Goal: Information Seeking & Learning: Check status

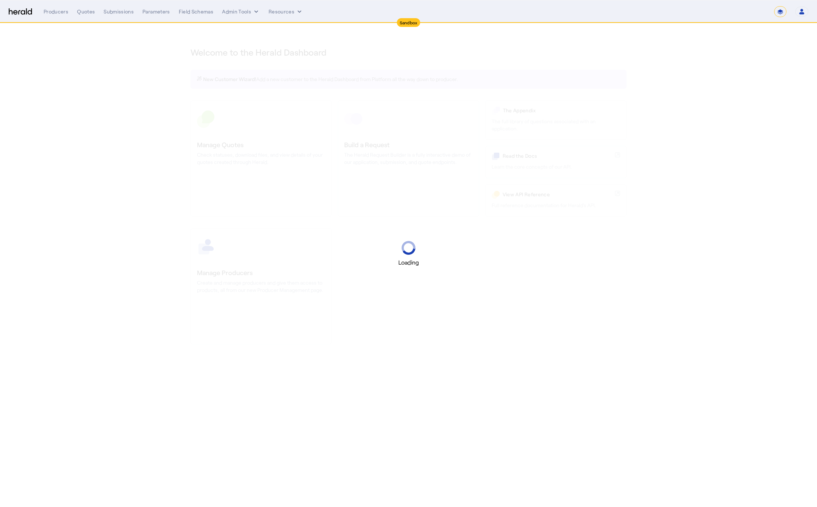
select select "*******"
select select "pfm_2v8p_herald_api"
click at [735, 15] on select "1Fort Acrisure Acturis Affinity Advisors Affinity Risk Agentero AmWins Anzen Ao…" at bounding box center [716, 11] width 100 height 11
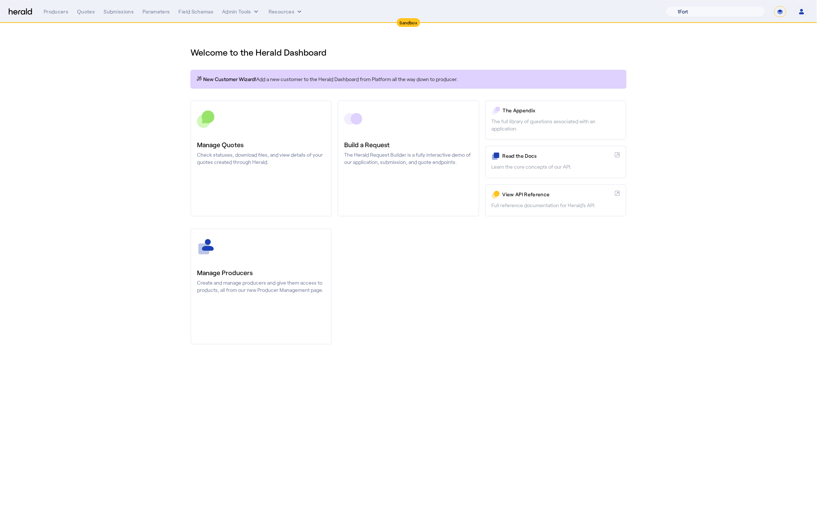
click at [780, 13] on select "**********" at bounding box center [781, 11] width 12 height 11
select select "**********"
click at [775, 6] on select "**********" at bounding box center [781, 11] width 12 height 11
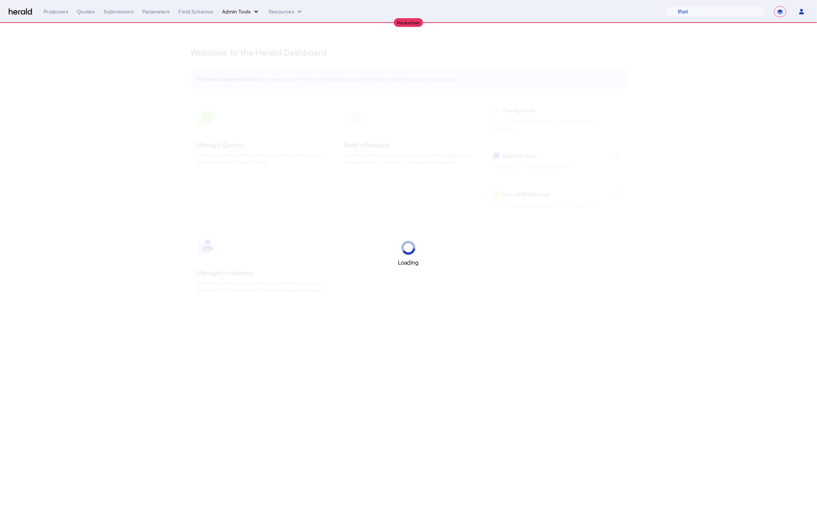
click at [245, 12] on button "Admin Tools" at bounding box center [241, 11] width 38 height 7
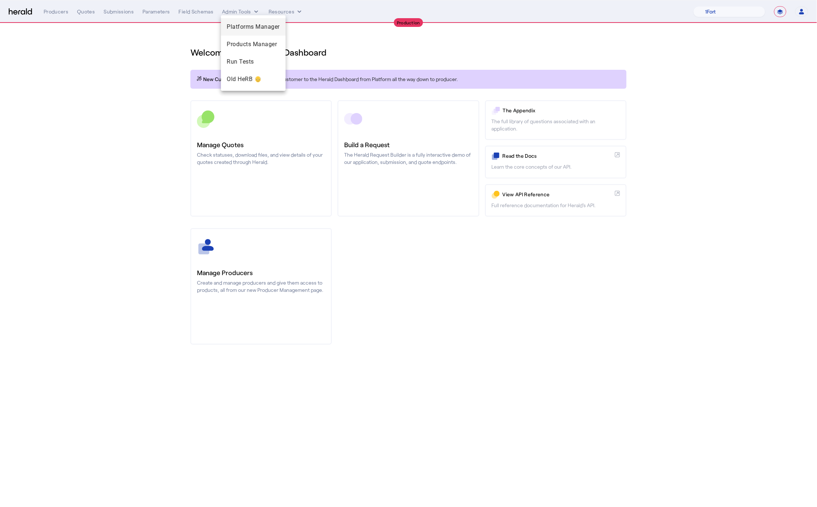
click at [251, 21] on div "Platforms Manager" at bounding box center [253, 26] width 65 height 17
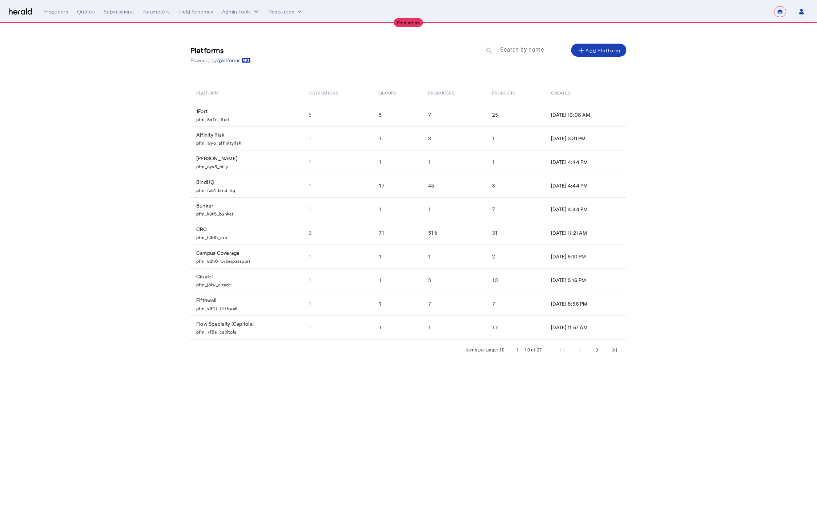
click at [506, 49] on mat-label "Search by name" at bounding box center [522, 50] width 44 height 7
click at [506, 49] on input "Search by name" at bounding box center [527, 50] width 65 height 9
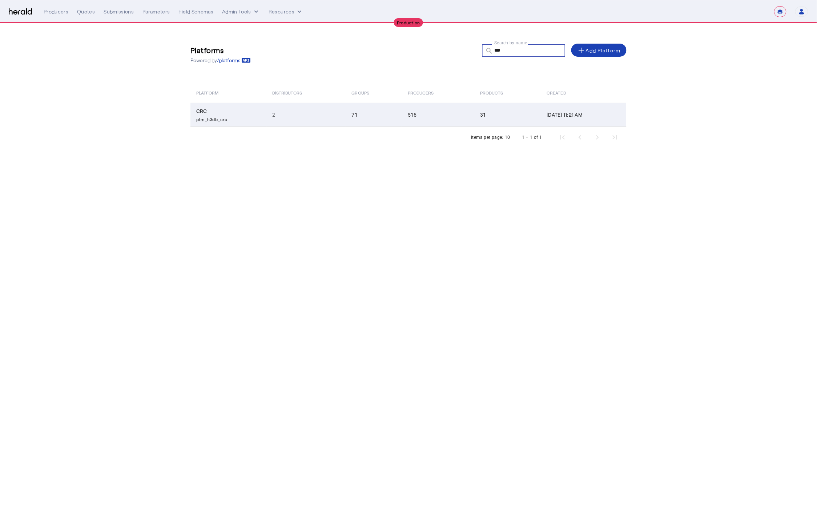
type input "***"
click at [258, 110] on td "CRC pfm_h3db_crc" at bounding box center [229, 115] width 76 height 24
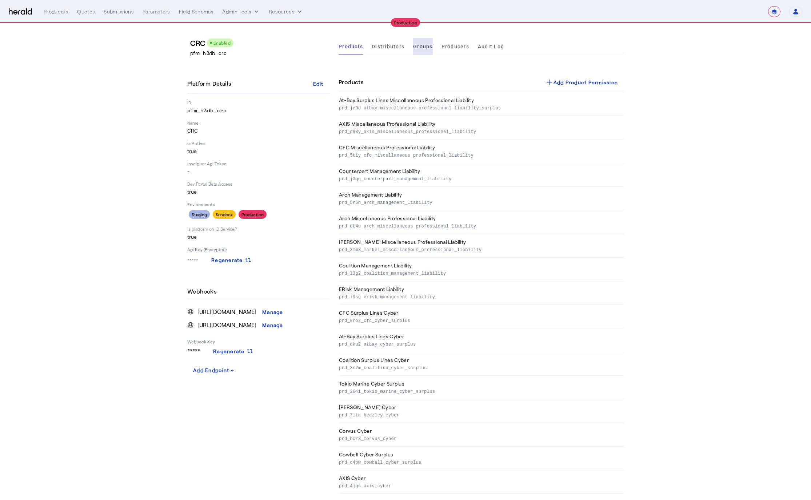
click at [426, 47] on span "Groups" at bounding box center [423, 46] width 20 height 5
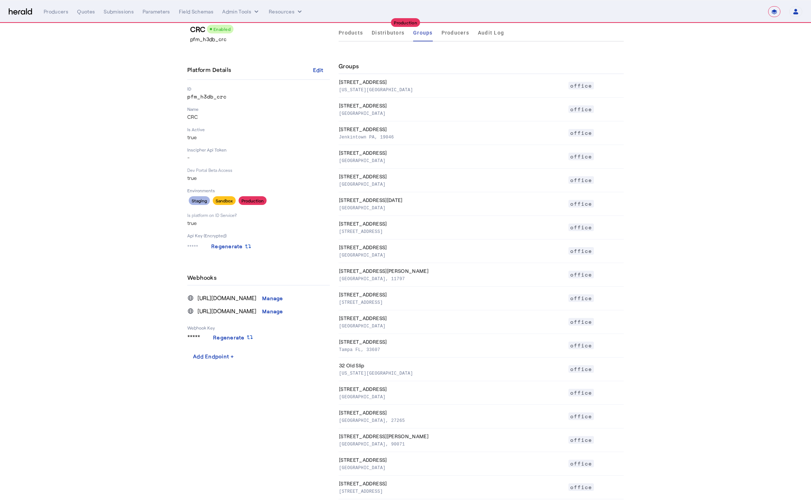
scroll to position [271, 0]
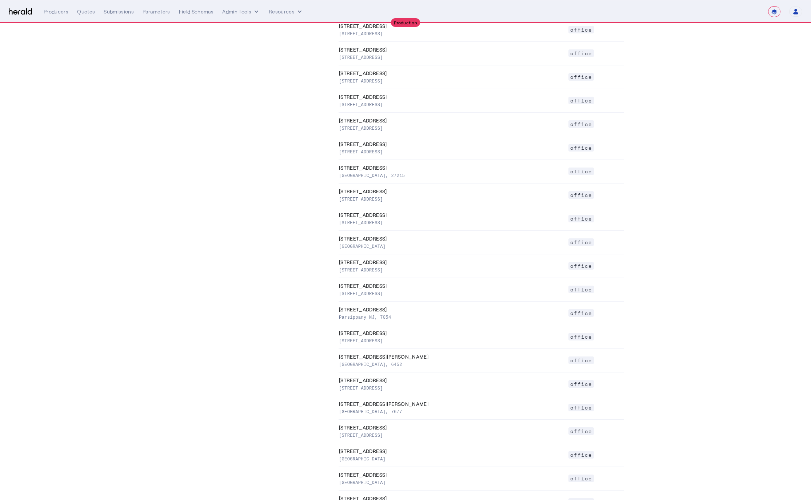
scroll to position [115, 0]
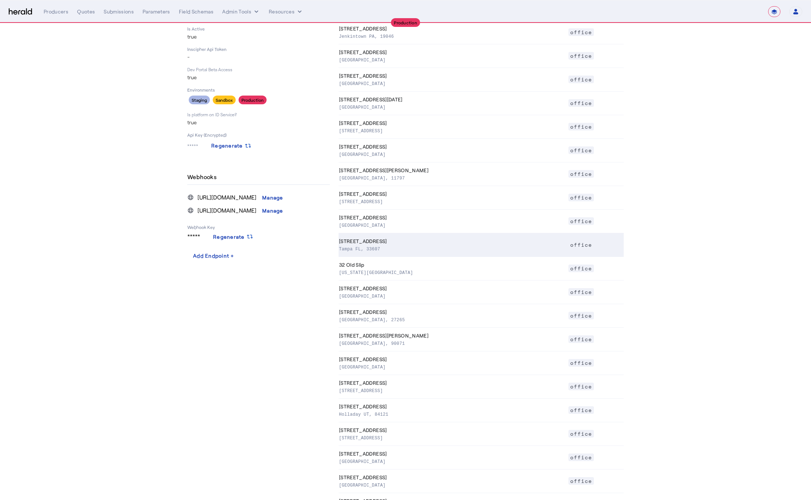
click at [365, 246] on p "Tampa FL, 33607" at bounding box center [452, 248] width 226 height 7
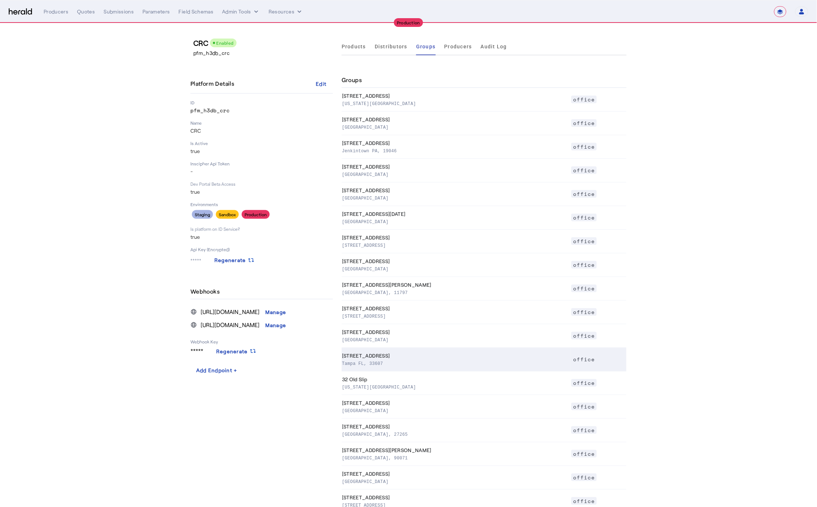
select select "pfm_h3db_crc"
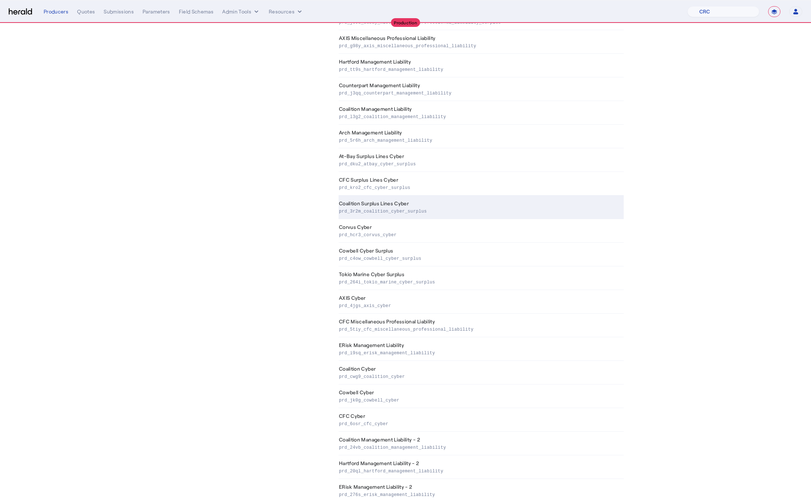
scroll to position [204, 0]
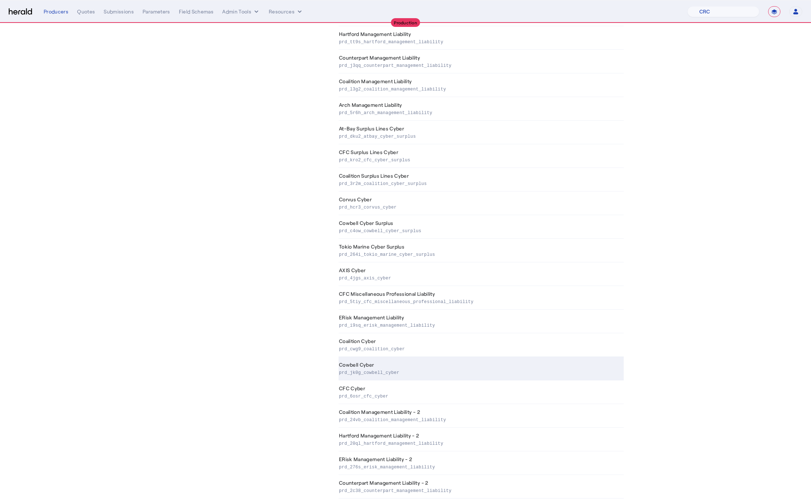
click at [372, 368] on td "Cowbell Cyber prd_jk0g_cowbell_cyber" at bounding box center [481, 369] width 285 height 24
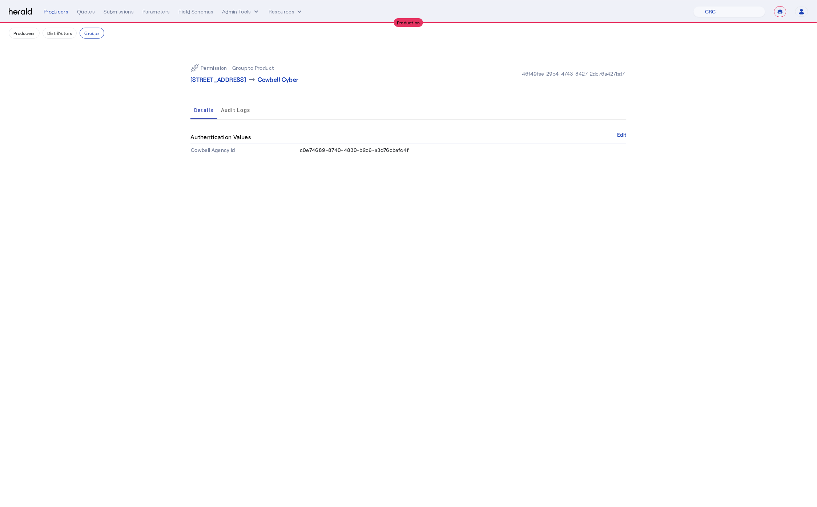
click at [367, 148] on span "c0e74689-8740-4830-b2c6-a3d76cbafc4f" at bounding box center [354, 150] width 109 height 6
copy span "c0e74689-8740-4830-b2c6-a3d76cbafc4f"
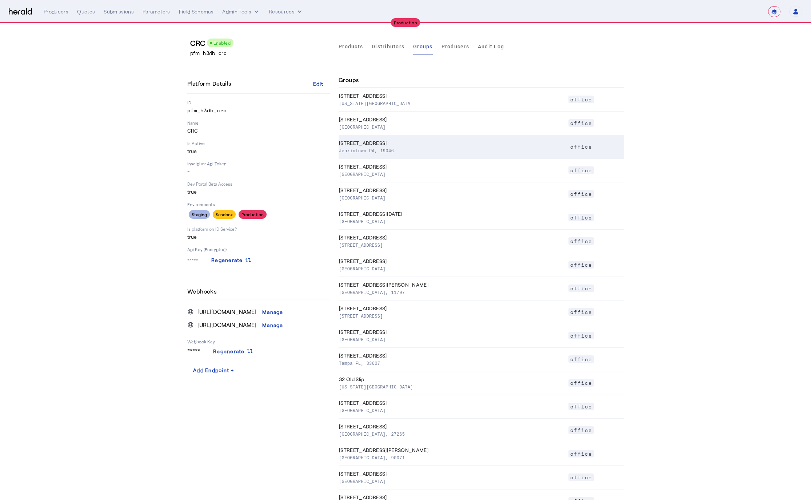
click at [437, 151] on p "Jenkintown PA, 19046" at bounding box center [452, 150] width 226 height 7
select select "pfm_h3db_crc"
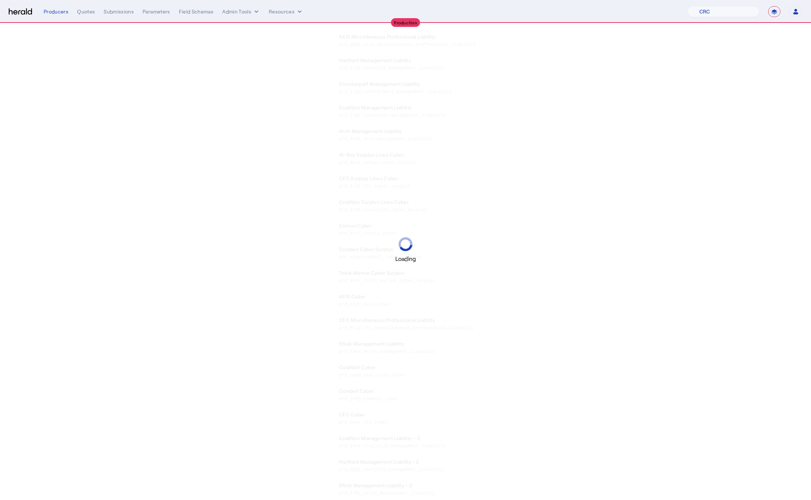
scroll to position [290, 0]
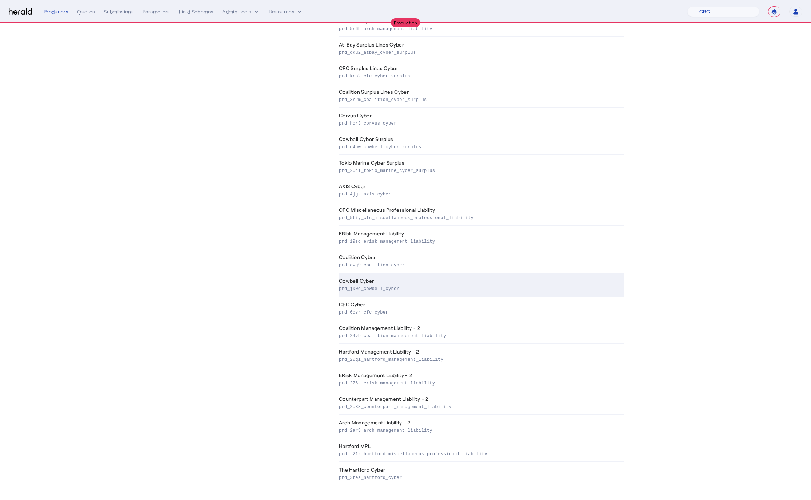
click at [377, 277] on td "Cowbell Cyber prd_jk0g_cowbell_cyber" at bounding box center [481, 285] width 285 height 24
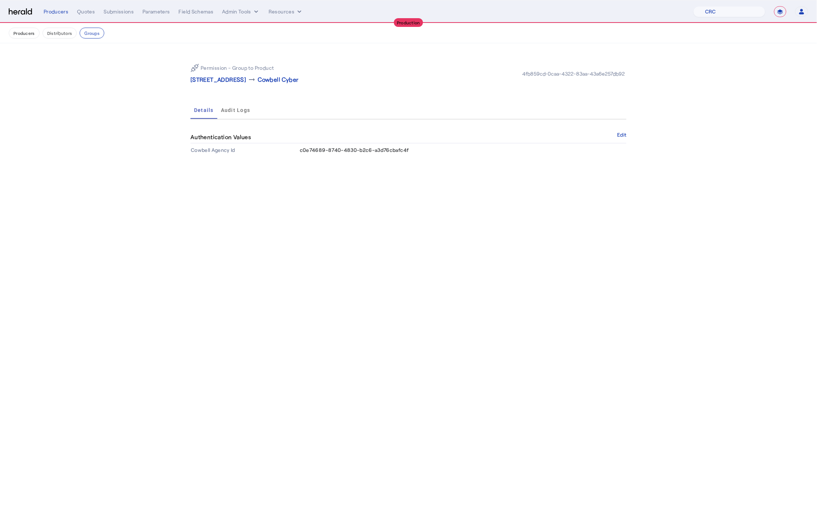
click at [376, 152] on span "c0e74689-8740-4830-b2c6-a3d76cbafc4f" at bounding box center [354, 150] width 109 height 6
copy span "c0e74689-8740-4830-b2c6-a3d76cbafc4f"
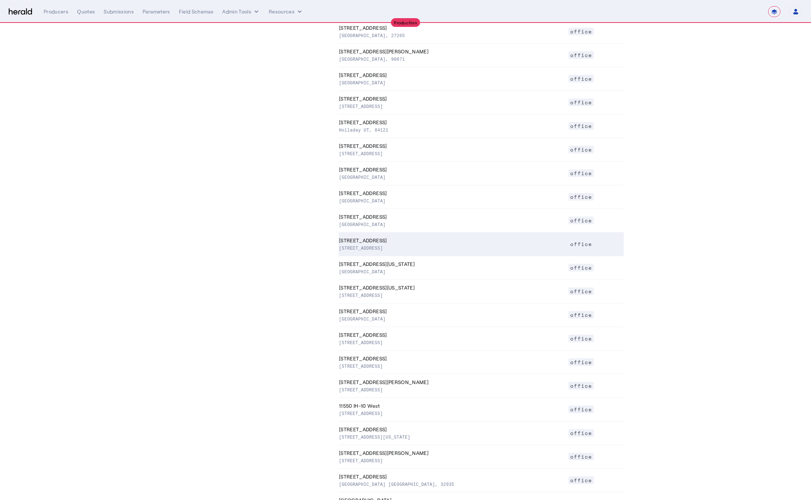
click at [442, 253] on th "2965 E Tarpon Dr Suite 130, Meridian ID, 83642" at bounding box center [453, 245] width 229 height 24
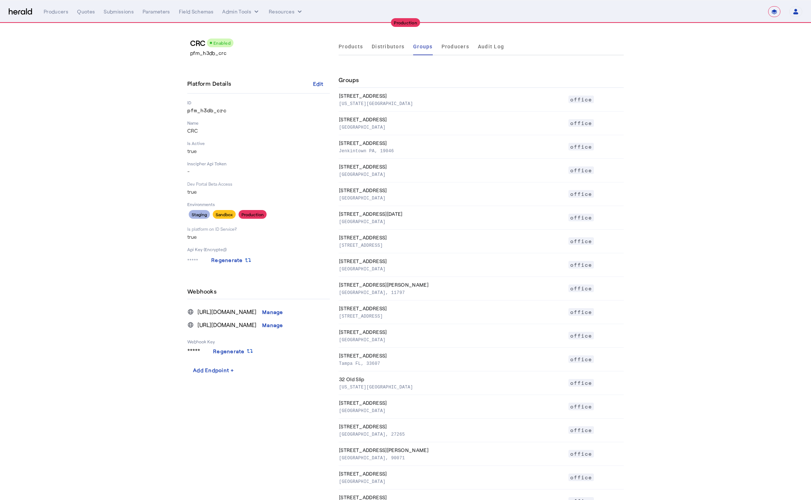
select select "pfm_h3db_crc"
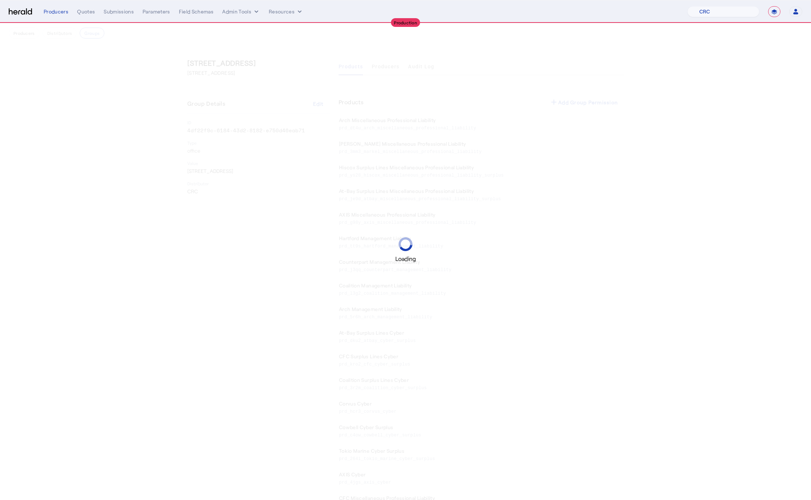
click at [255, 327] on div "Loading" at bounding box center [405, 250] width 811 height 500
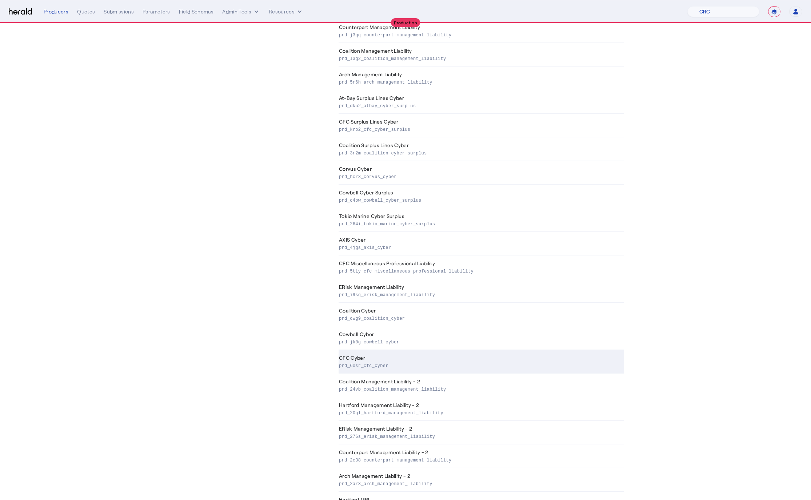
scroll to position [222, 0]
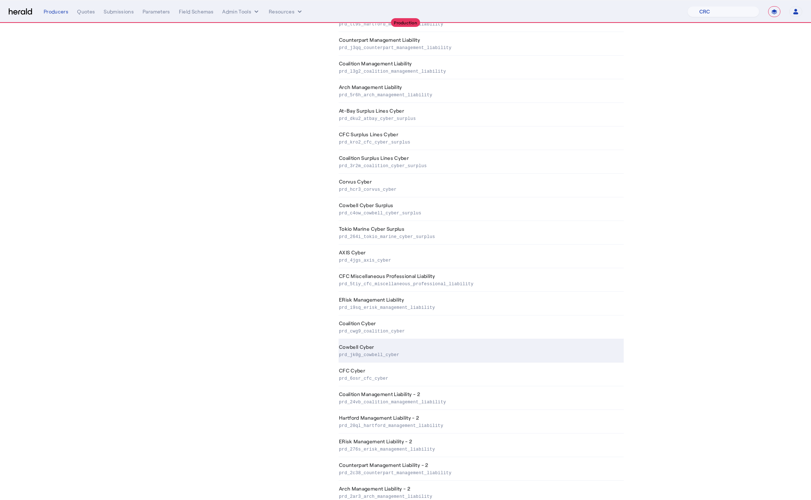
click at [385, 344] on td "Cowbell Cyber prd_jk0g_cowbell_cyber" at bounding box center [481, 351] width 285 height 24
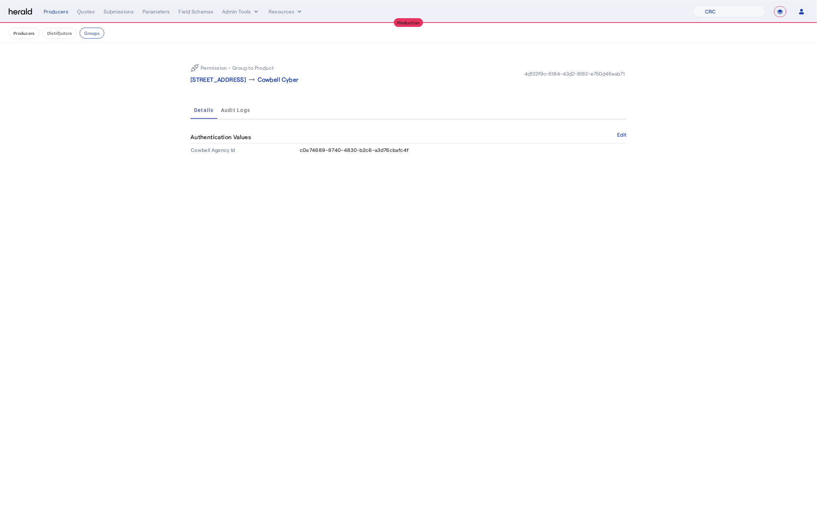
click at [371, 152] on span "c0e74689-8740-4830-b2c6-a3d76cbafc4f" at bounding box center [354, 150] width 109 height 6
click at [370, 151] on span "c0e74689-8740-4830-b2c6-a3d76cbafc4f" at bounding box center [354, 150] width 109 height 6
copy span "c0e74689-8740-4830-b2c6-a3d76cbafc4f"
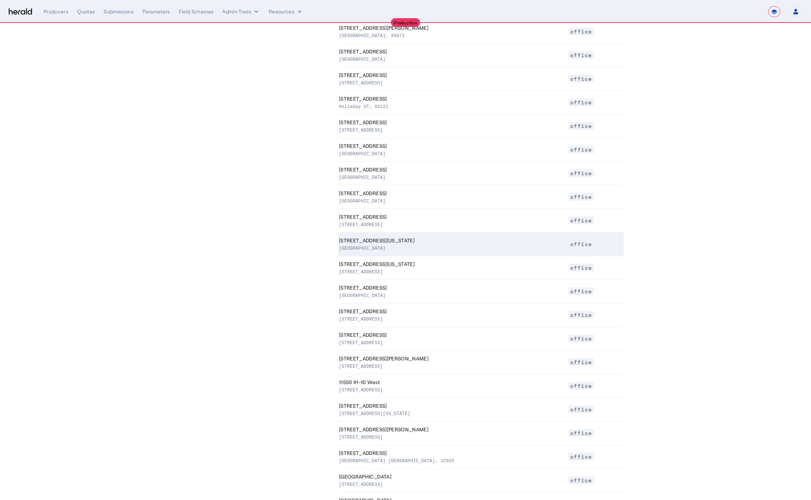
click at [441, 248] on p "Suite 2000, San Francisco CA, 94111" at bounding box center [452, 247] width 226 height 7
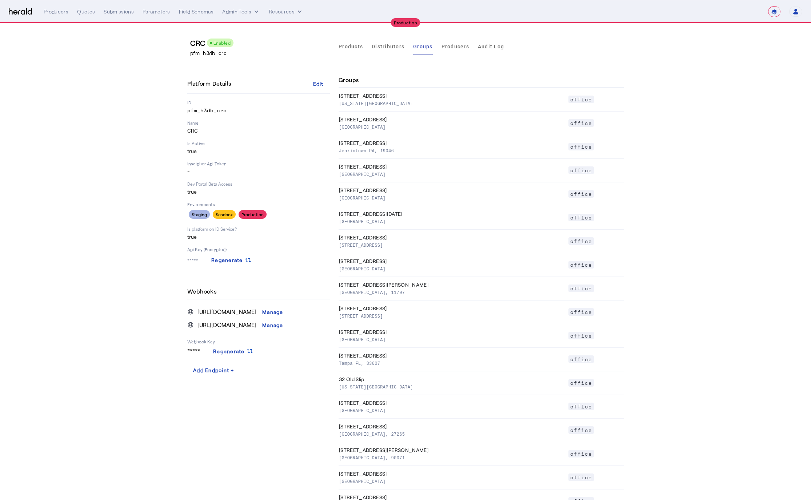
select select "pfm_h3db_crc"
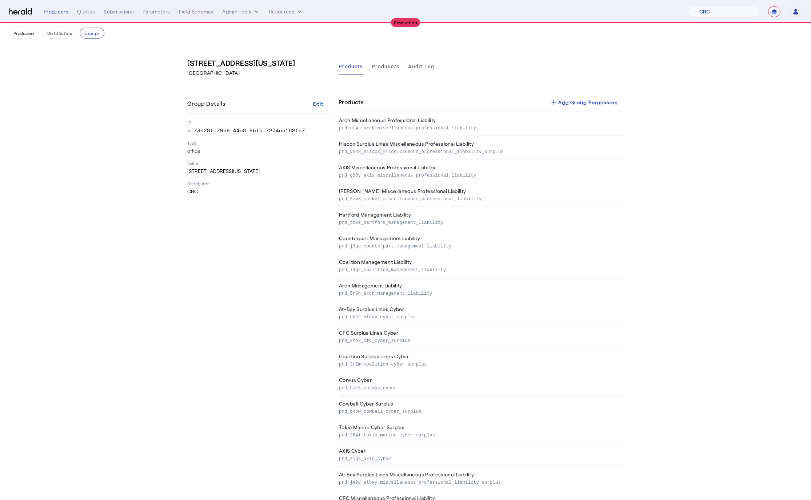
click at [239, 276] on div "50 California St Suite 2000, San Francisco CA, 94111 Group Details Edit ID cf73…" at bounding box center [258, 416] width 143 height 716
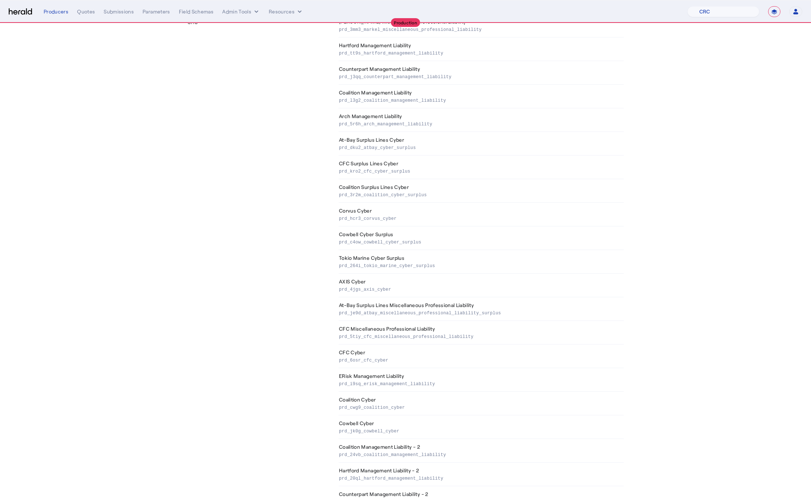
scroll to position [290, 0]
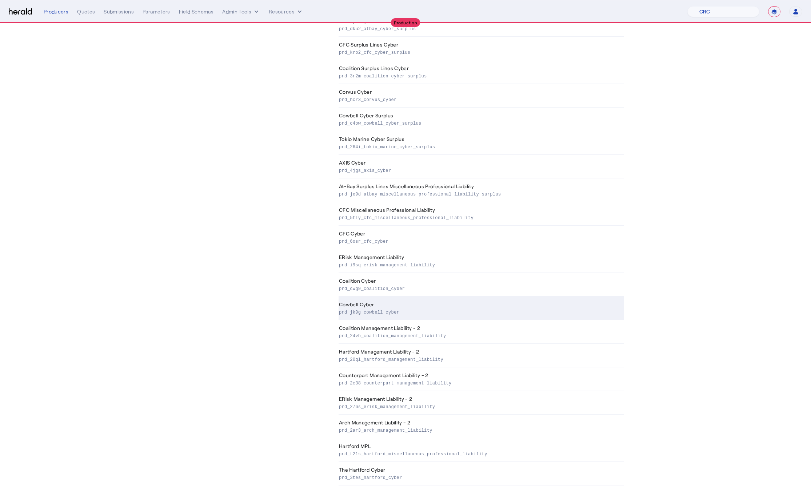
click at [384, 313] on p "prd_jk0g_cowbell_cyber" at bounding box center [480, 311] width 282 height 7
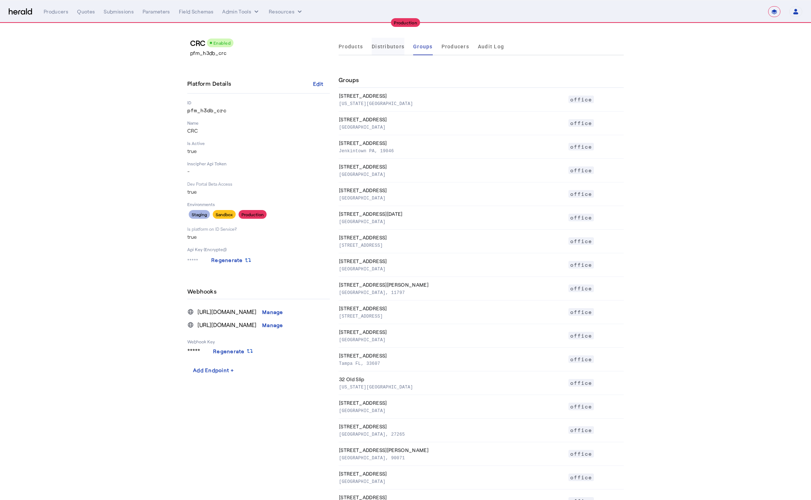
click at [396, 53] on span "Distributors" at bounding box center [388, 46] width 33 height 17
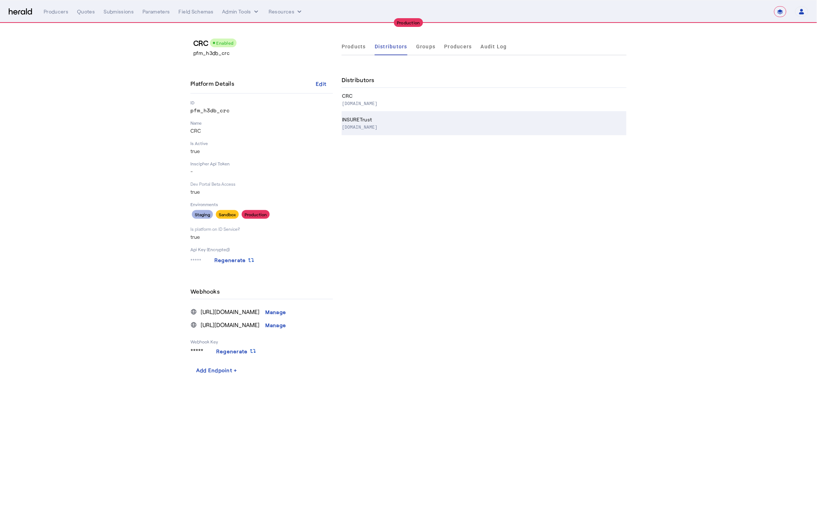
click at [399, 124] on p "www.insuretrust.com" at bounding box center [483, 126] width 282 height 7
select select "pfm_h3db_crc"
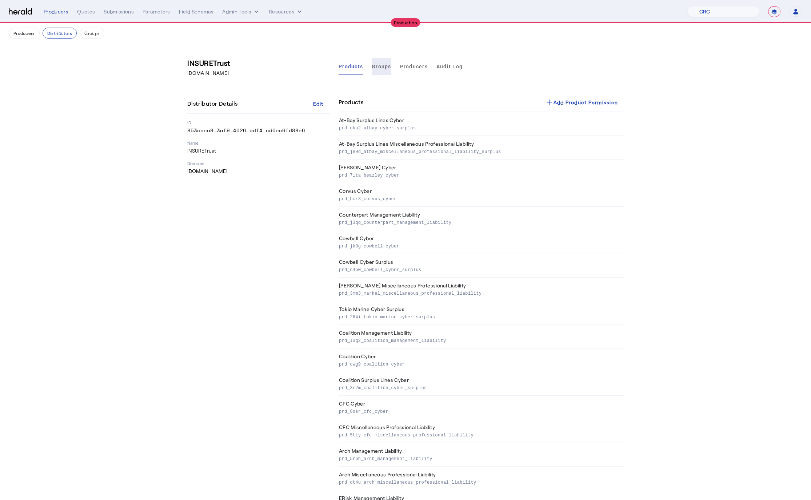
click at [385, 67] on span "Groups" at bounding box center [382, 66] width 20 height 5
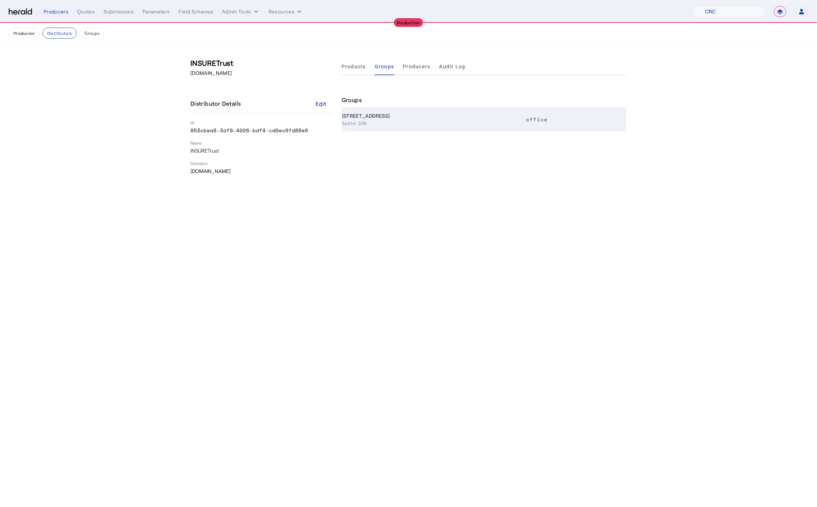
click at [418, 116] on td "5185 Peachtree Parkway Suite 230" at bounding box center [433, 120] width 183 height 24
click at [343, 69] on span "Products" at bounding box center [354, 66] width 24 height 5
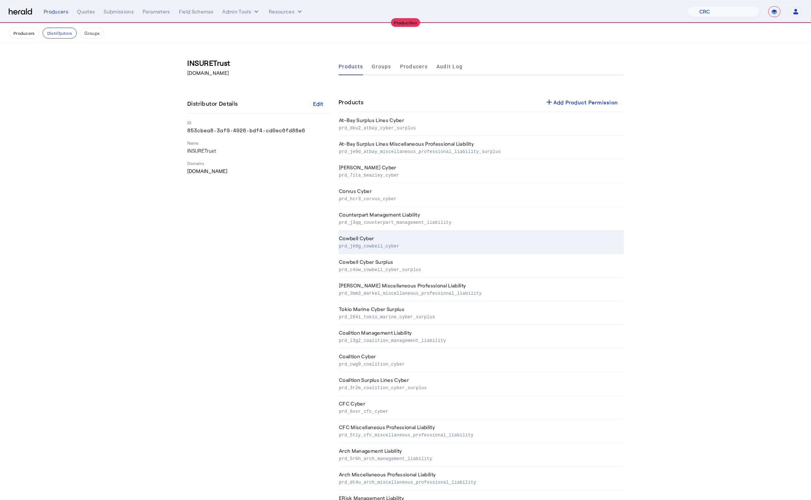
click at [379, 249] on p "prd_jk0g_cowbell_cyber" at bounding box center [480, 245] width 282 height 7
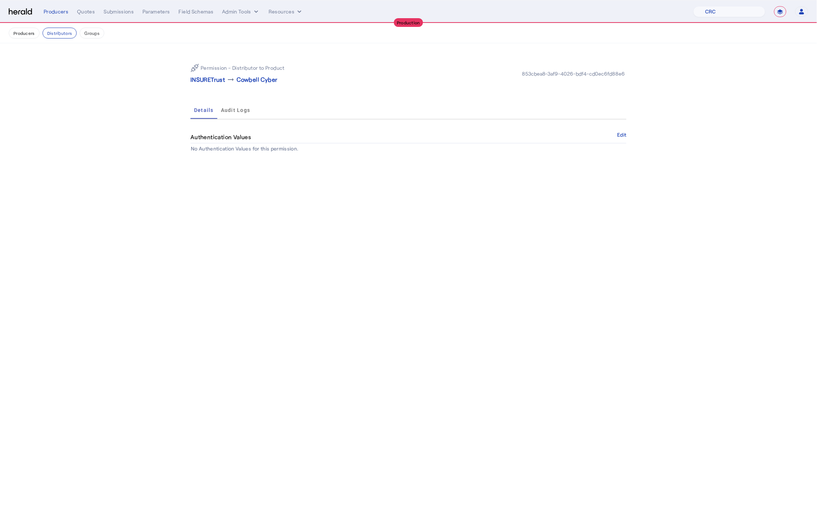
click at [379, 249] on body "**********" at bounding box center [408, 253] width 817 height 507
click at [94, 38] on button "Groups" at bounding box center [92, 33] width 25 height 11
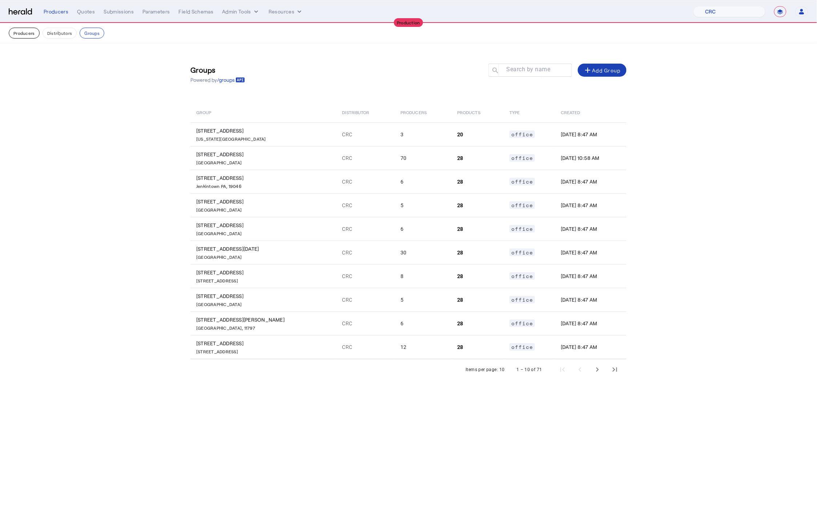
click at [19, 36] on button "Producers" at bounding box center [24, 33] width 31 height 11
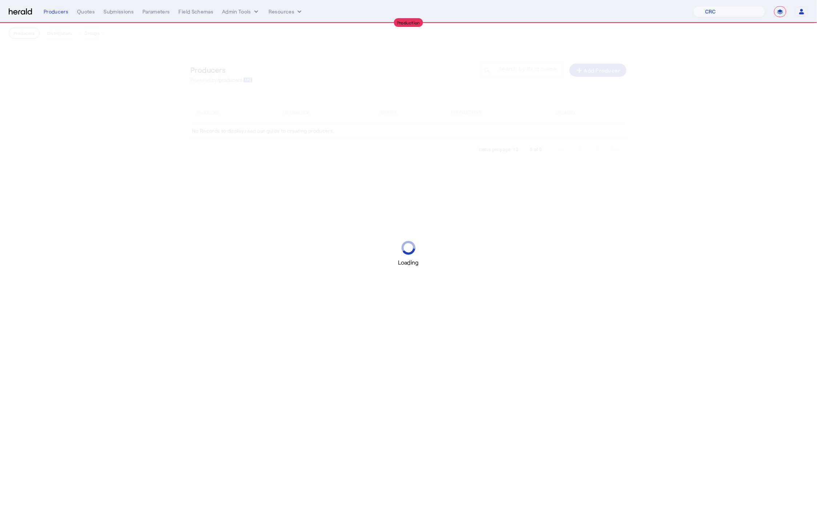
click at [152, 165] on div "Loading" at bounding box center [408, 253] width 817 height 507
click at [718, 87] on div "Loading" at bounding box center [408, 253] width 817 height 507
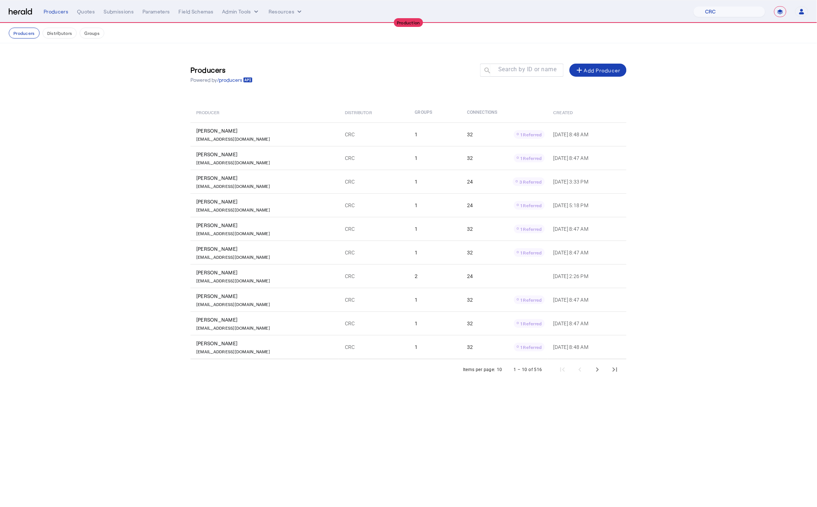
click at [135, 150] on section "Producers Powered by /producers Search by ID or name search add Add Producer Pr…" at bounding box center [408, 218] width 817 height 351
click at [508, 71] on mat-label "Search by ID or name" at bounding box center [528, 69] width 59 height 7
click at [508, 71] on input "Search by ID or name" at bounding box center [525, 69] width 65 height 9
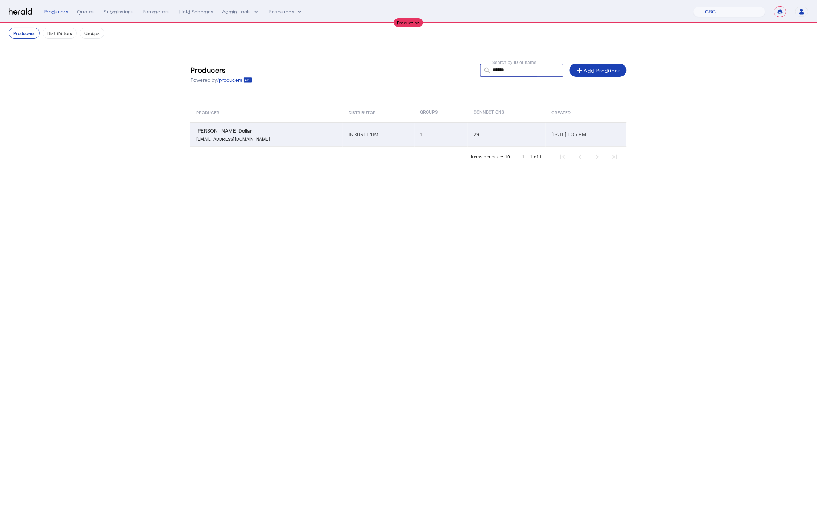
type input "******"
click at [273, 140] on div "ldollar@insuretrust.com" at bounding box center [268, 138] width 144 height 7
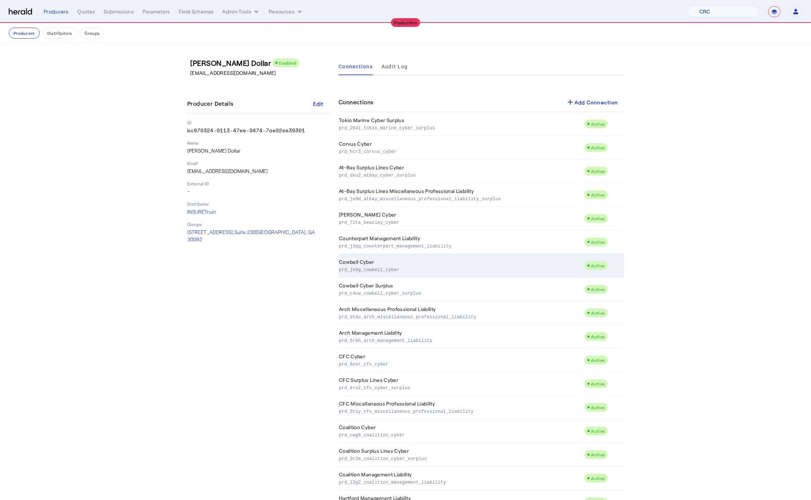
click at [445, 268] on p "prd_jk0g_cowbell_cyber" at bounding box center [460, 269] width 242 height 7
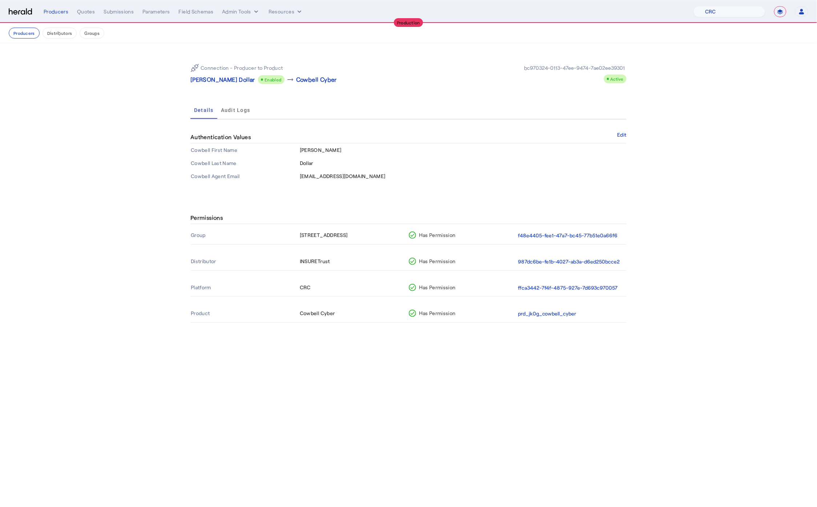
click at [319, 259] on th "INSURETrust" at bounding box center [354, 261] width 109 height 17
click at [239, 112] on span "Audit Logs" at bounding box center [235, 110] width 29 height 5
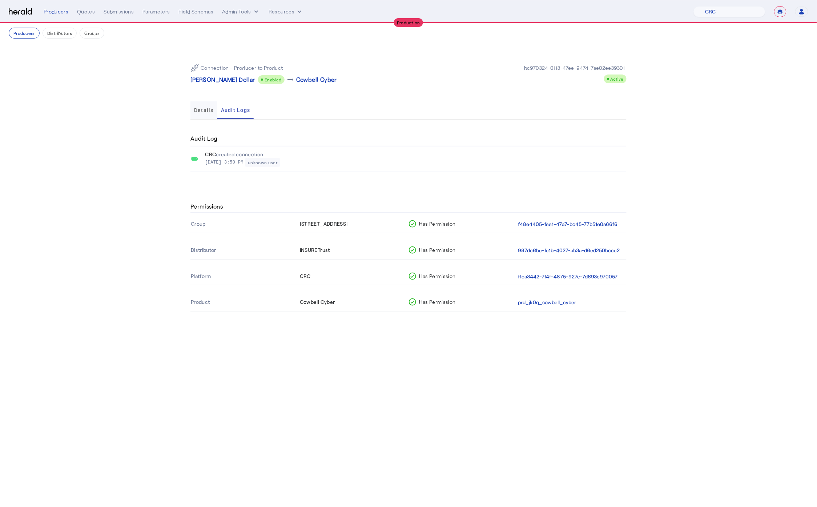
click at [206, 112] on span "Details" at bounding box center [204, 110] width 20 height 5
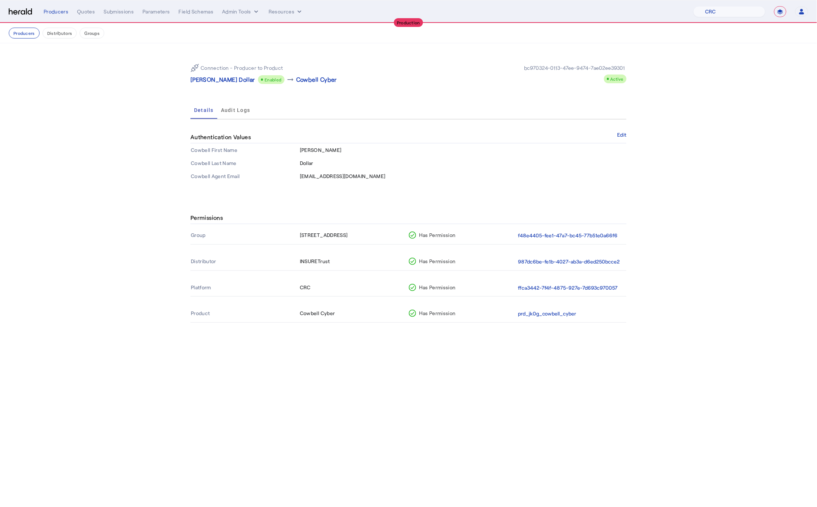
click at [451, 199] on div "Permissions Group 5185 Peachtree Parkway Norcross, GA Has Permission f48e4405-f…" at bounding box center [408, 271] width 465 height 149
click at [207, 78] on p "Landon Dollar" at bounding box center [223, 79] width 65 height 9
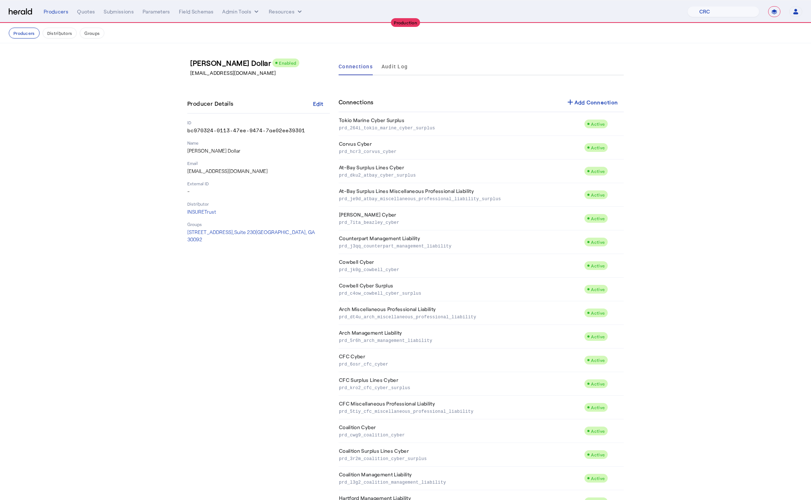
click at [238, 127] on p "bc970324-0113-47ee-9474-7ae02ee39301" at bounding box center [258, 130] width 143 height 7
copy p "bc970324-0113-47ee-9474-7ae02ee39301"
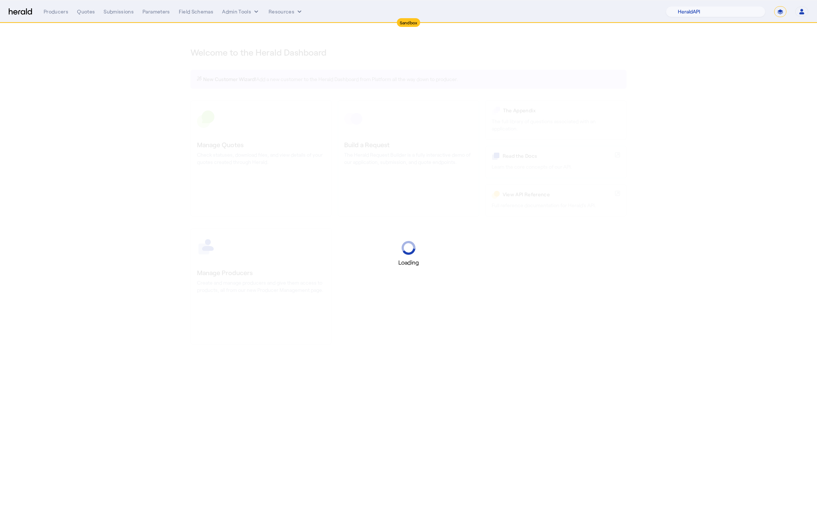
select select "pfm_2v8p_herald_api"
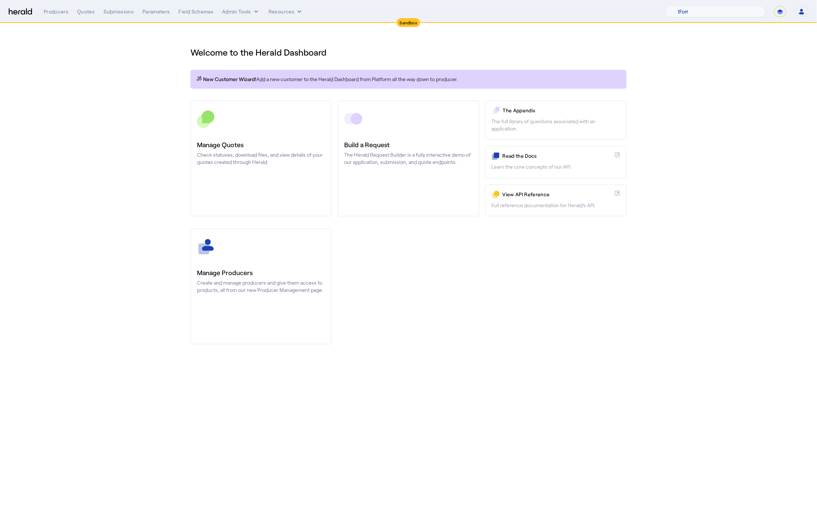
click at [786, 15] on form "**********" at bounding box center [781, 11] width 12 height 11
click at [781, 14] on select "**********" at bounding box center [781, 11] width 12 height 11
select select "**********"
click at [775, 6] on select "**********" at bounding box center [781, 11] width 12 height 11
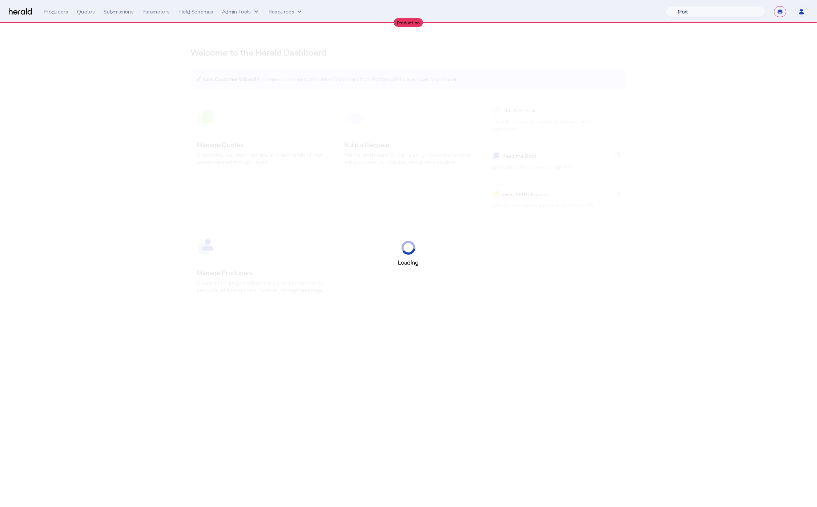
click at [725, 15] on select "1Fort Acrisure Acturis Affinity Advisors Affinity Risk Agentero AmWins Anzen Ao…" at bounding box center [716, 11] width 100 height 11
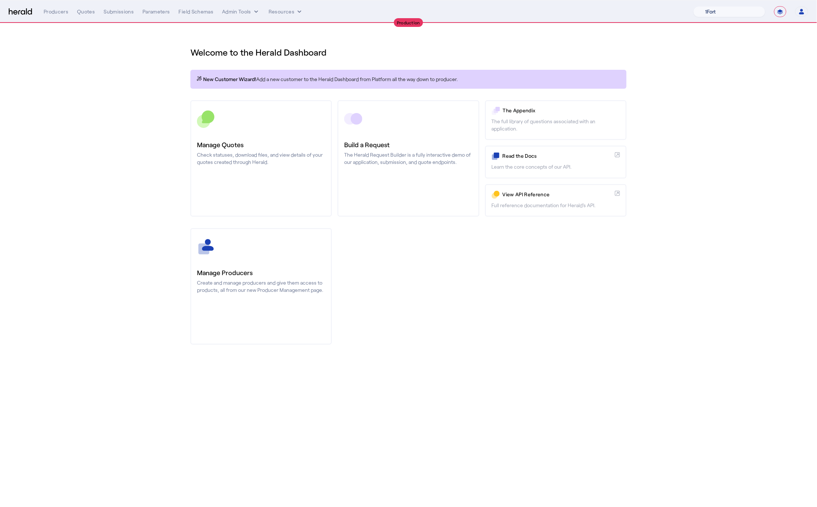
select select "pfm_h3db_crc"
click at [694, 6] on select "1Fort Affinity Risk Billy BindHQ Bunker CRC Campus Coverage Citadel Fifthwall F…" at bounding box center [730, 11] width 72 height 11
drag, startPoint x: 91, startPoint y: 121, endPoint x: 89, endPoint y: 100, distance: 20.8
click at [91, 120] on div "You are now impersonating the CRC platform." at bounding box center [408, 253] width 817 height 507
click at [87, 8] on div "You are now impersonating the CRC platform." at bounding box center [408, 253] width 817 height 507
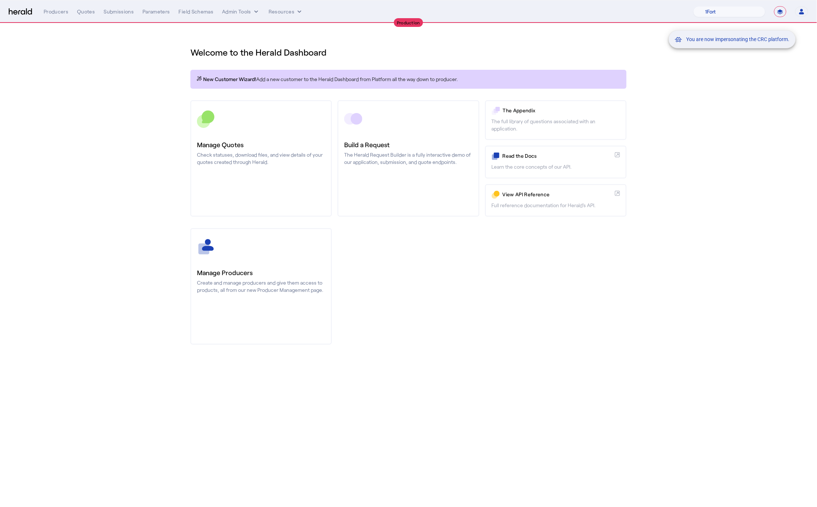
click at [88, 15] on div "You are now impersonating the CRC platform." at bounding box center [408, 253] width 817 height 507
click at [83, 13] on div "Quotes" at bounding box center [86, 11] width 18 height 7
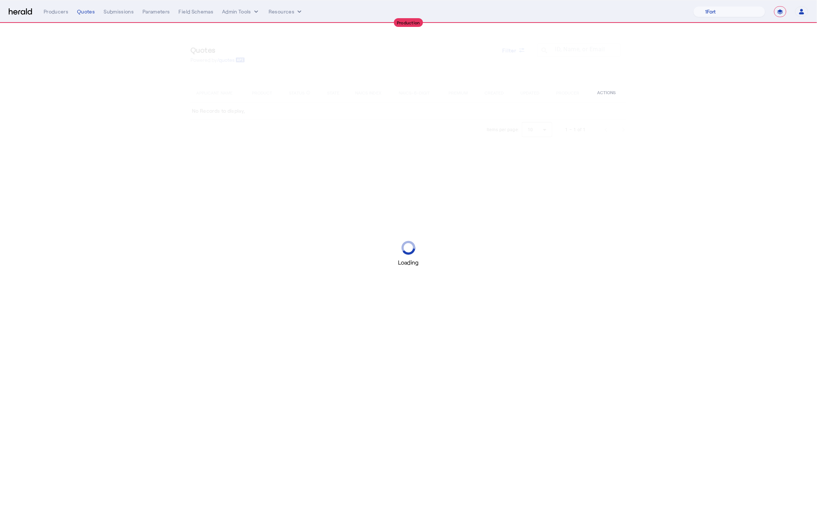
click at [83, 13] on div "Quotes" at bounding box center [86, 11] width 18 height 7
click at [691, 185] on div "Loading" at bounding box center [408, 253] width 817 height 507
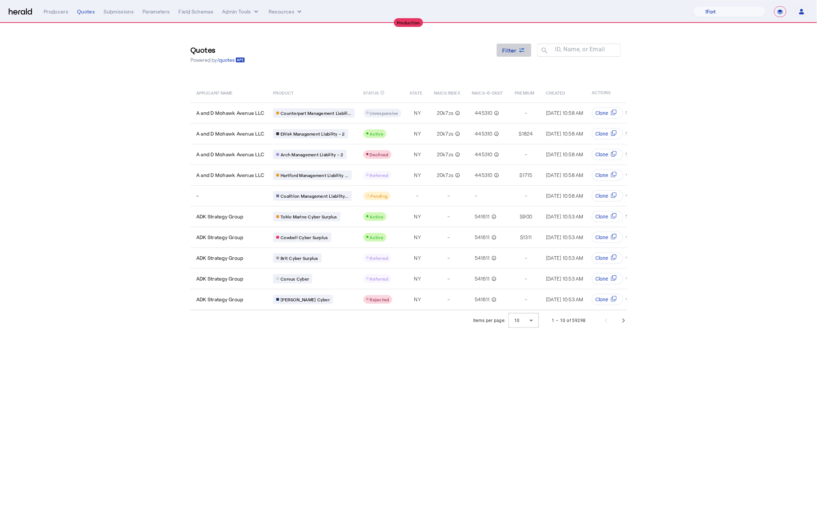
click at [512, 52] on span "Filter" at bounding box center [510, 51] width 15 height 8
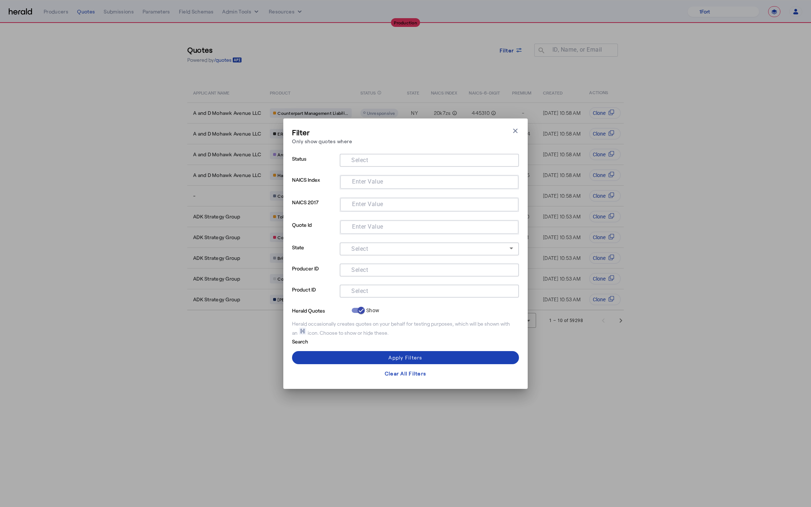
click at [383, 270] on input "Select" at bounding box center [427, 269] width 165 height 9
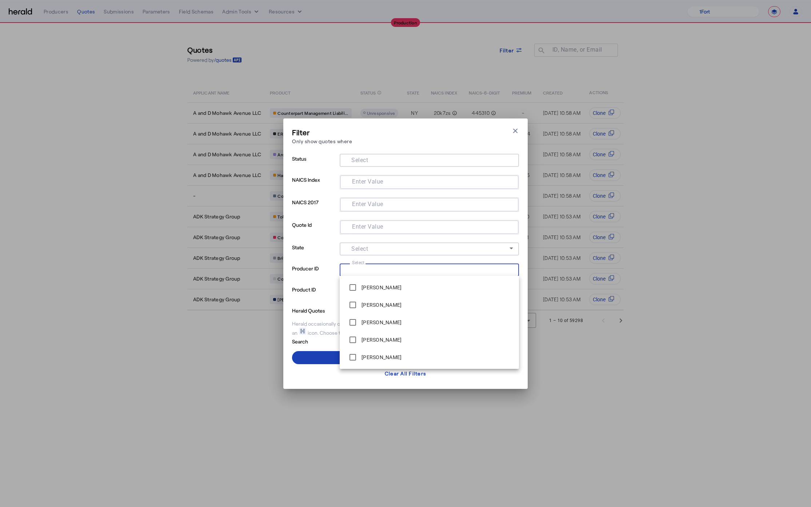
paste input "**********"
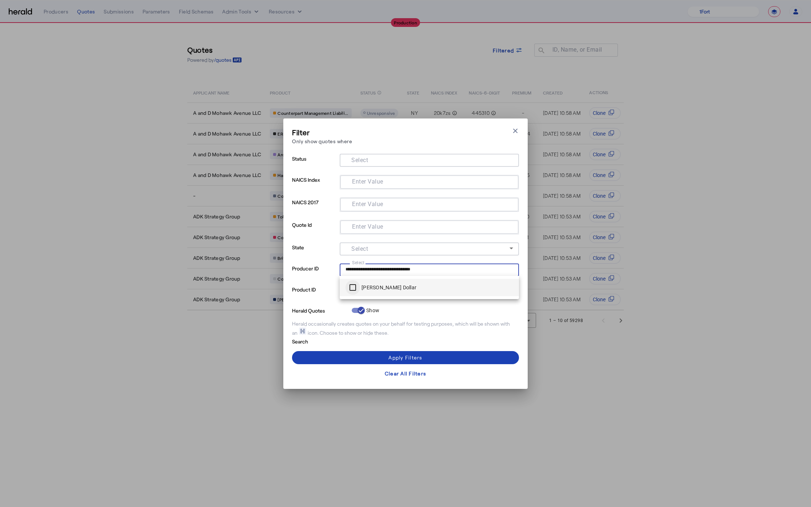
type input "**********"
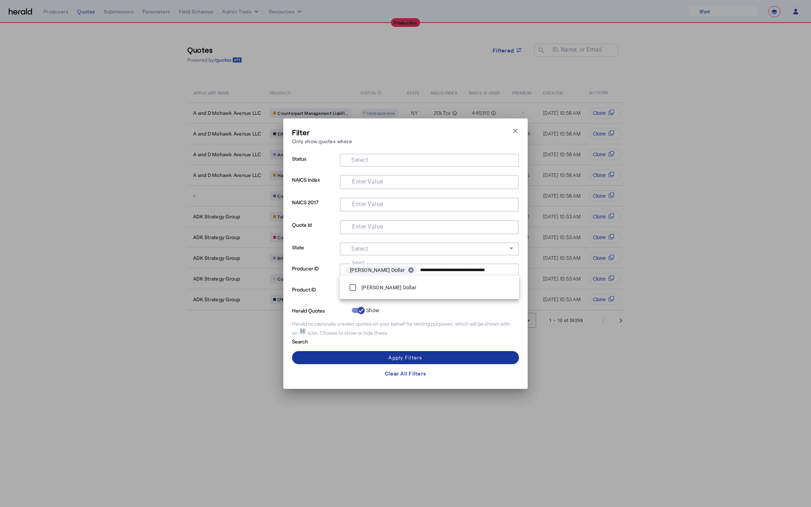
click at [424, 353] on span at bounding box center [405, 357] width 227 height 17
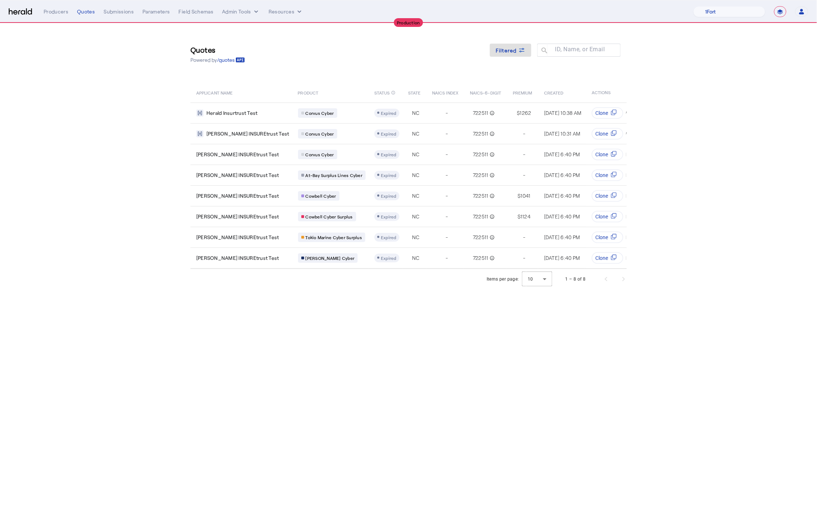
click at [424, 362] on body "**********" at bounding box center [408, 253] width 817 height 507
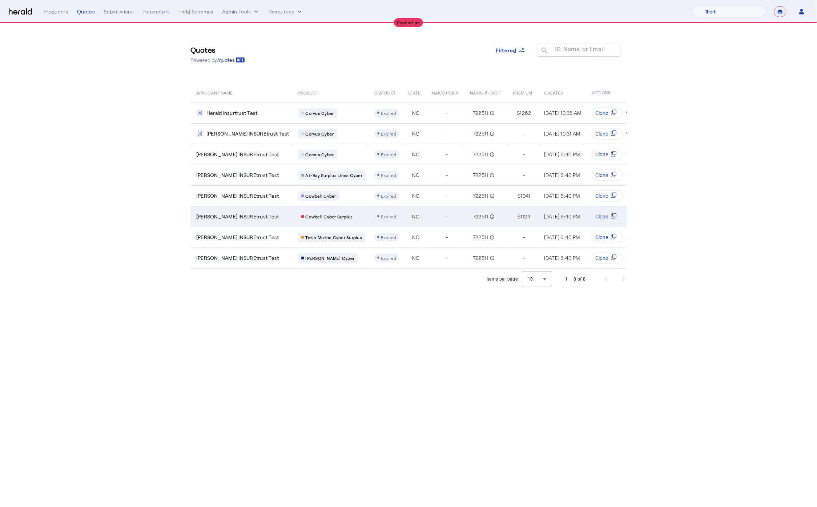
click at [259, 213] on div "Anhtuan INSUREtrust Test" at bounding box center [242, 216] width 93 height 7
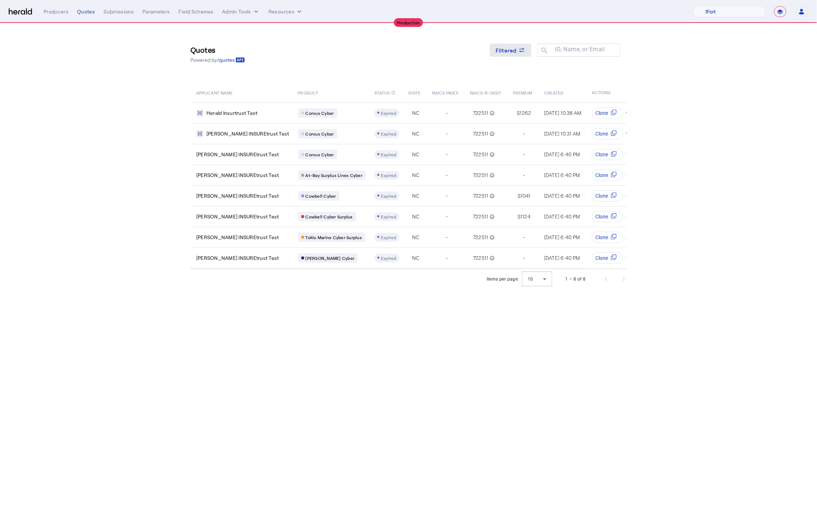
click at [527, 47] on span at bounding box center [510, 49] width 41 height 17
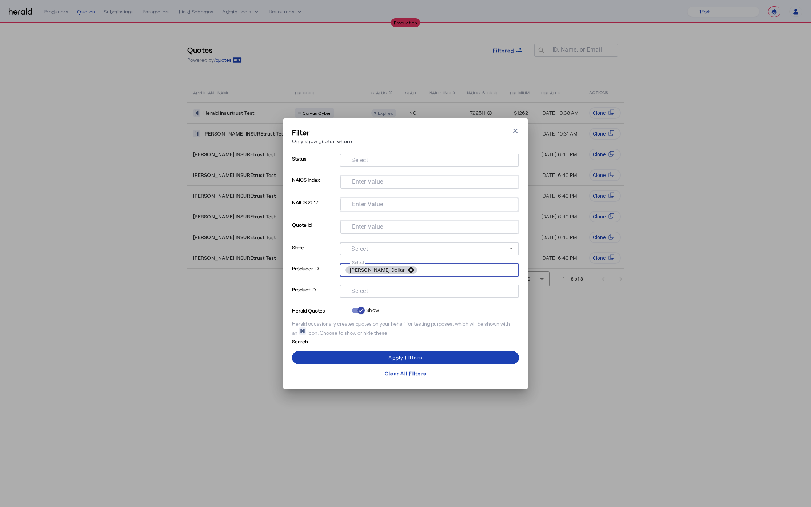
click at [405, 269] on button "cancel" at bounding box center [411, 270] width 12 height 7
type input "*********"
click at [427, 355] on span at bounding box center [405, 357] width 227 height 17
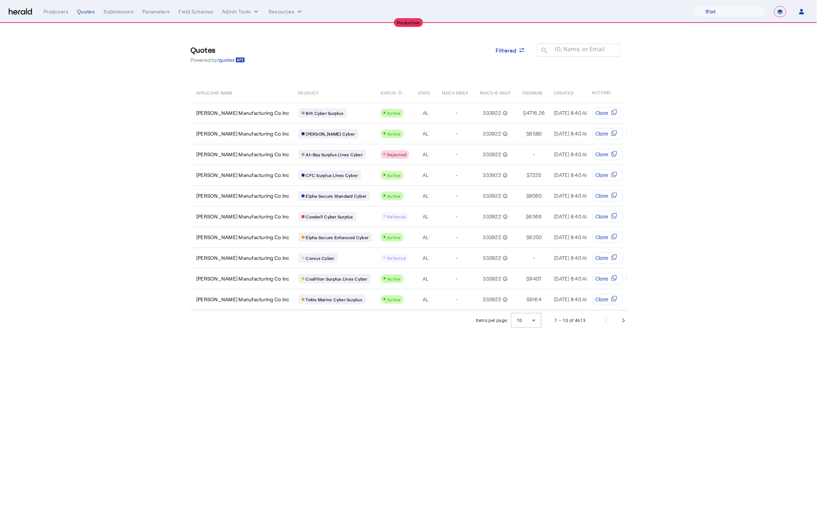
click at [450, 389] on body "**********" at bounding box center [408, 253] width 817 height 507
click at [626, 317] on span "Next page" at bounding box center [623, 320] width 17 height 17
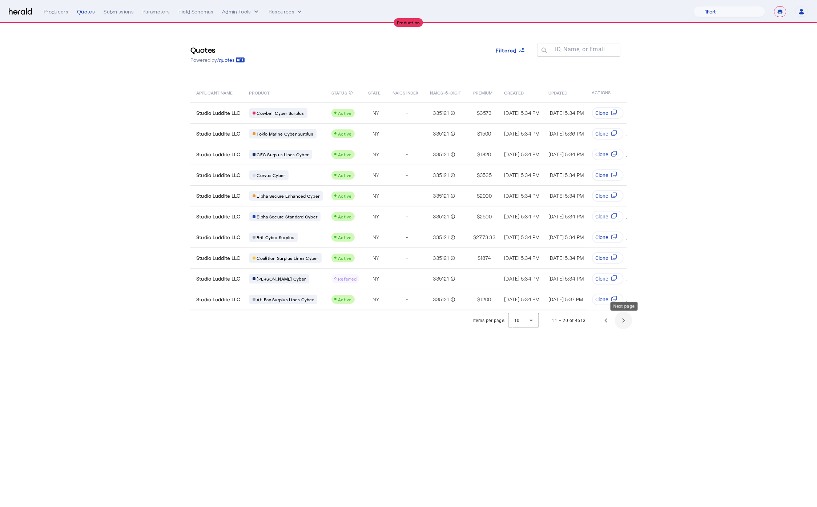
click at [625, 318] on span "Next page" at bounding box center [623, 320] width 17 height 17
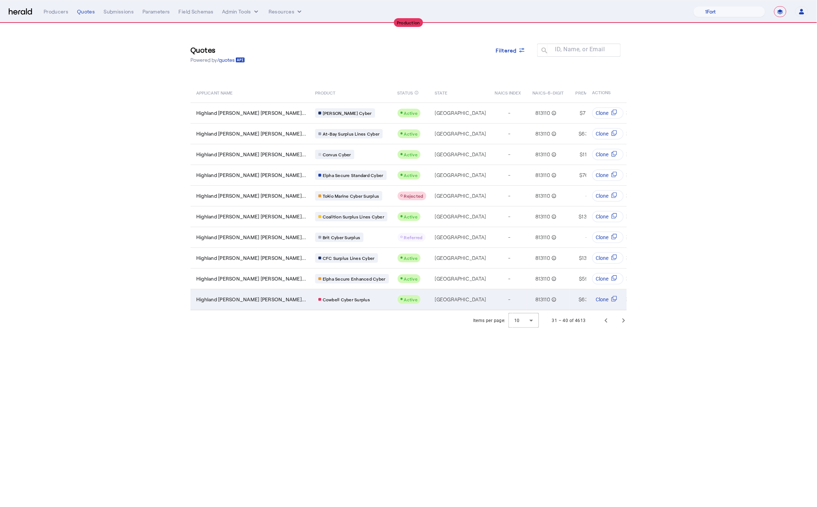
click at [242, 299] on td "Highland Meadows Christian Chu..." at bounding box center [250, 299] width 119 height 21
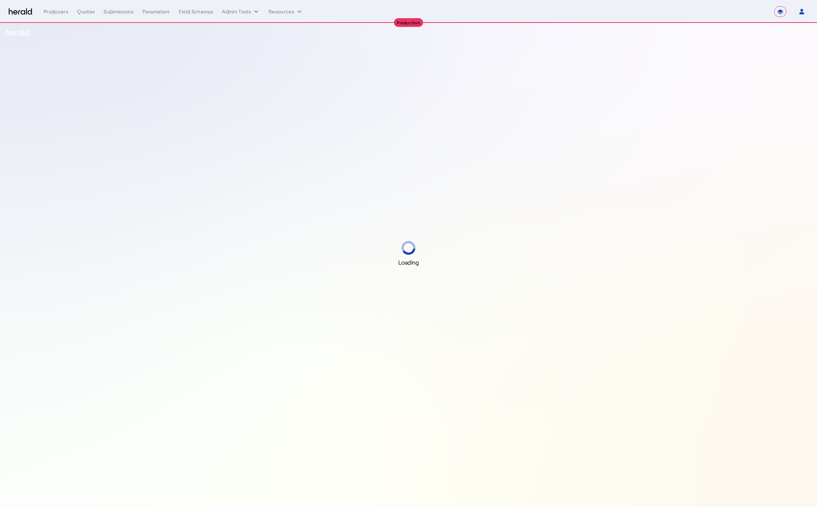
select select "**********"
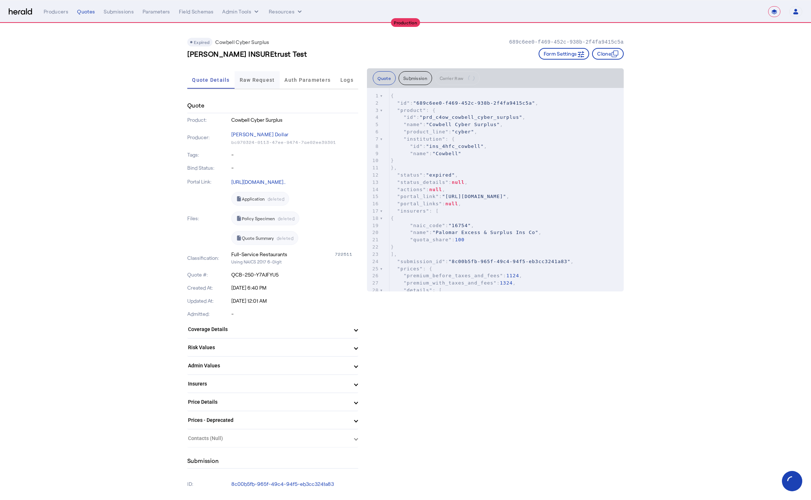
click at [272, 79] on span "Raw Request" at bounding box center [257, 79] width 35 height 5
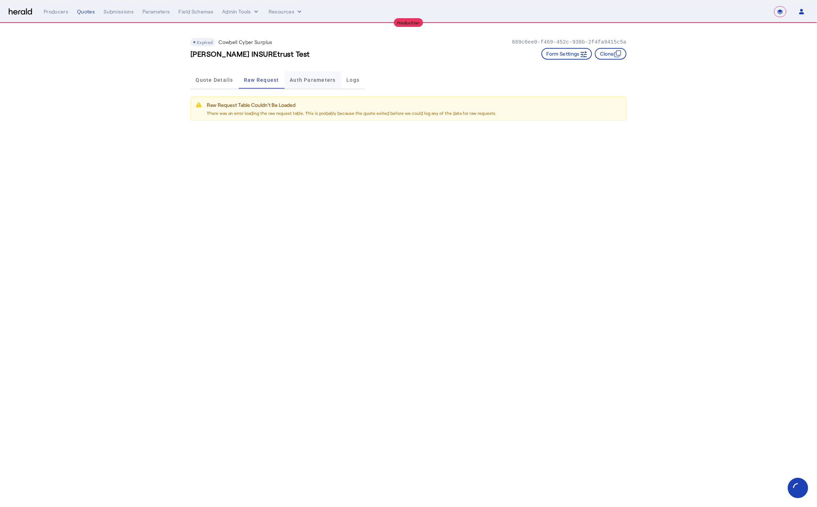
click at [297, 81] on span "Auth Parameters" at bounding box center [313, 79] width 46 height 5
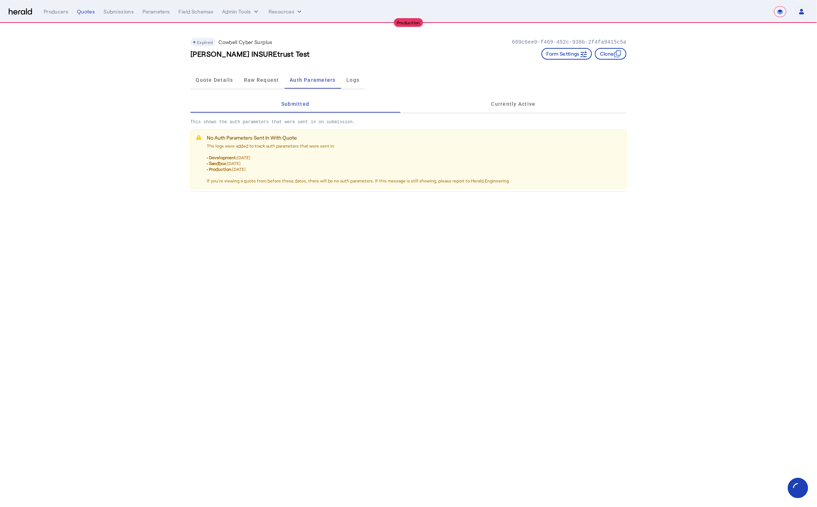
click at [259, 81] on span "Raw Request" at bounding box center [261, 79] width 35 height 5
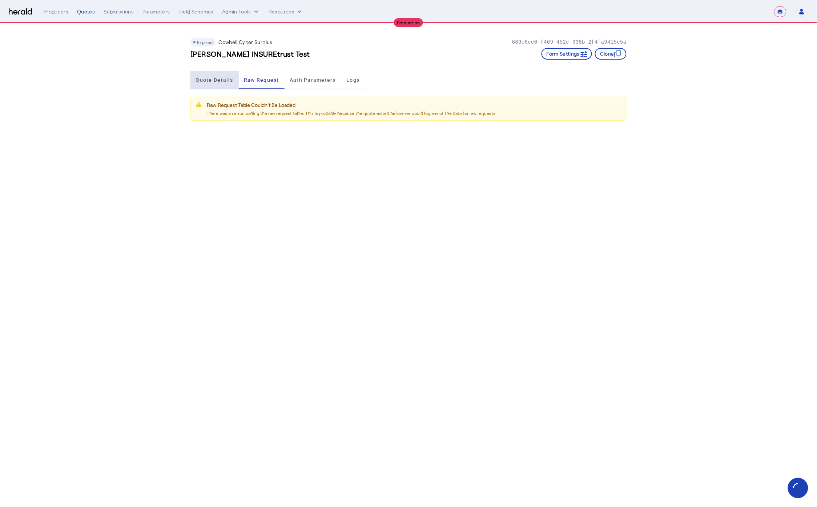
click at [219, 82] on span "Quote Details" at bounding box center [214, 79] width 37 height 5
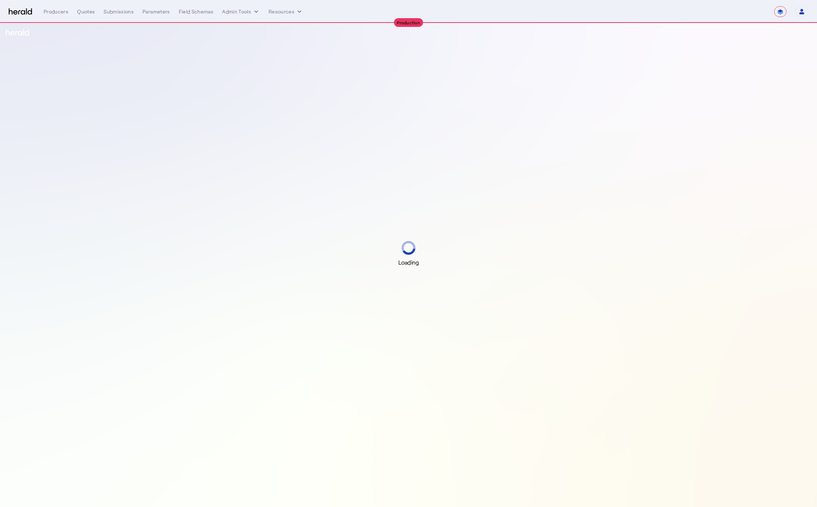
select select "**********"
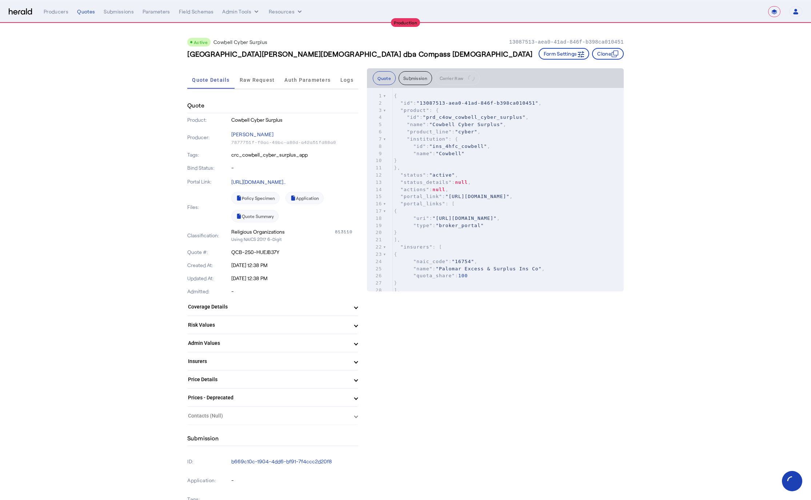
click at [253, 82] on span "Raw Request" at bounding box center [257, 79] width 35 height 5
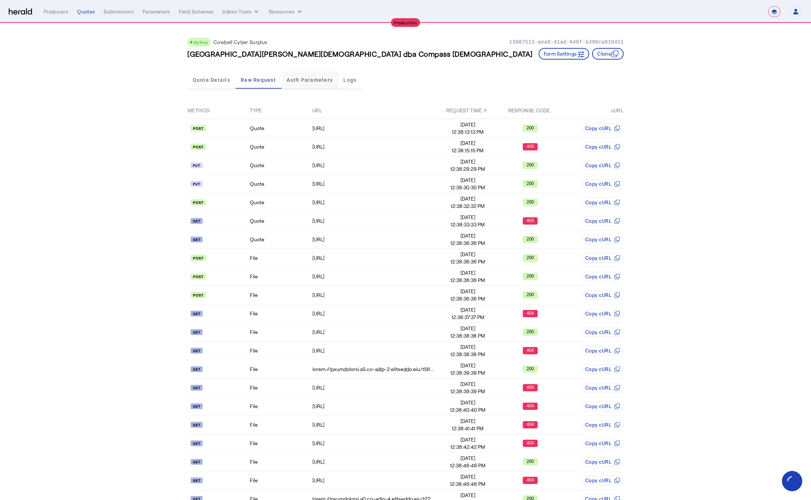
click at [314, 80] on span "Auth Parameters" at bounding box center [310, 79] width 46 height 5
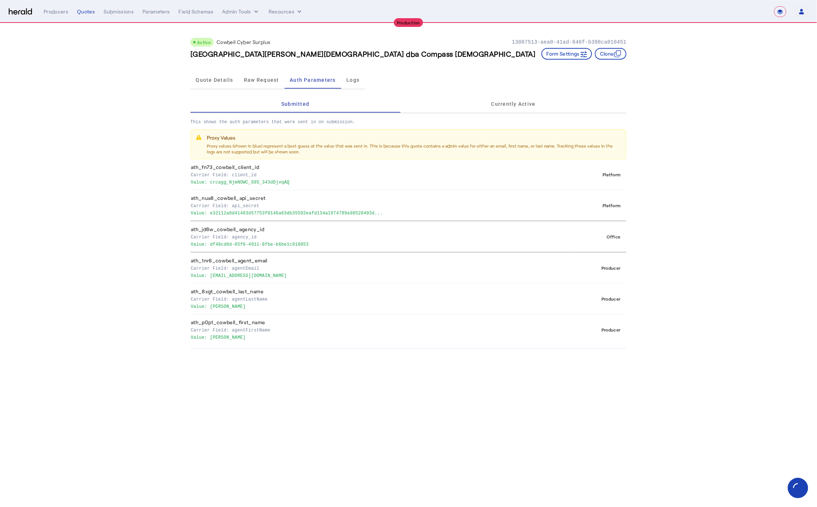
click at [272, 243] on p "Value: df48cd6d-85f6-4911-8fbe-b6be1c918053" at bounding box center [379, 243] width 376 height 7
click at [352, 241] on p "Value: df48cd6d-85f6-4911-8fbe-b6be1c918053" at bounding box center [379, 243] width 376 height 7
drag, startPoint x: 317, startPoint y: 245, endPoint x: 210, endPoint y: 245, distance: 107.3
click at [210, 245] on p "Value: df48cd6d-85f6-4911-8fbe-b6be1c918053" at bounding box center [379, 243] width 376 height 7
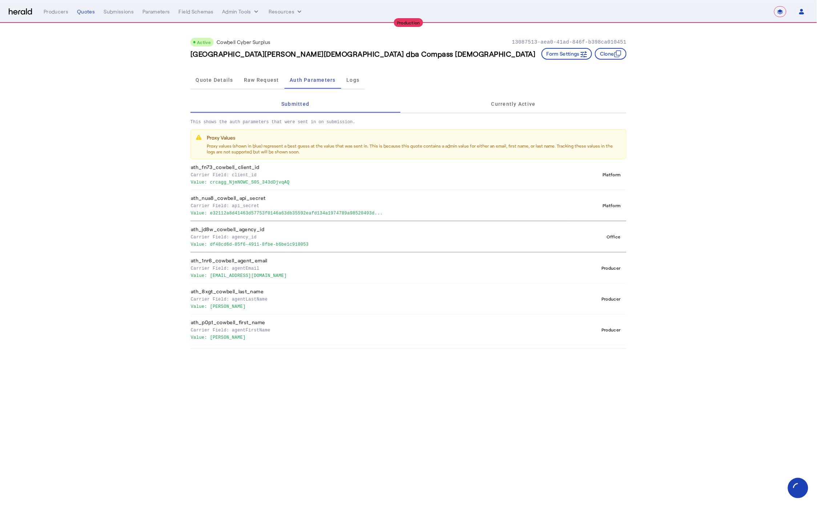
copy p "df48cd6d-85f6-4911-8fbe-b6be1c918053"
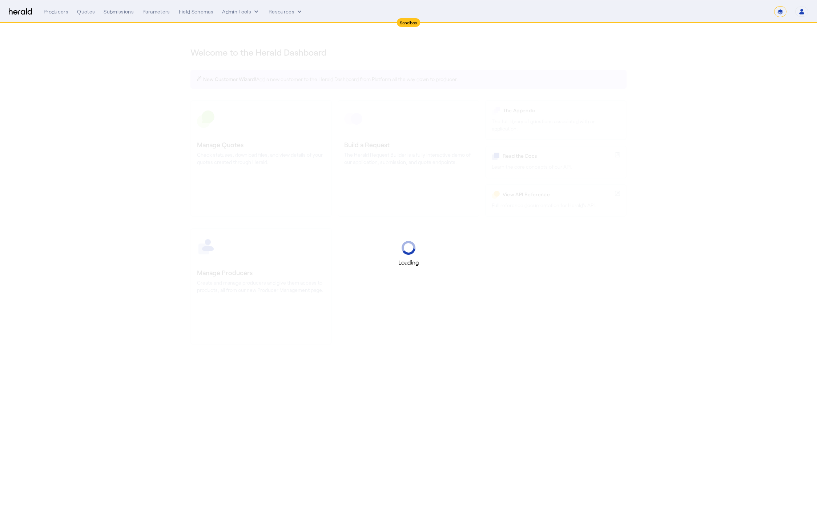
select select "*******"
select select "pfm_2v8p_herald_api"
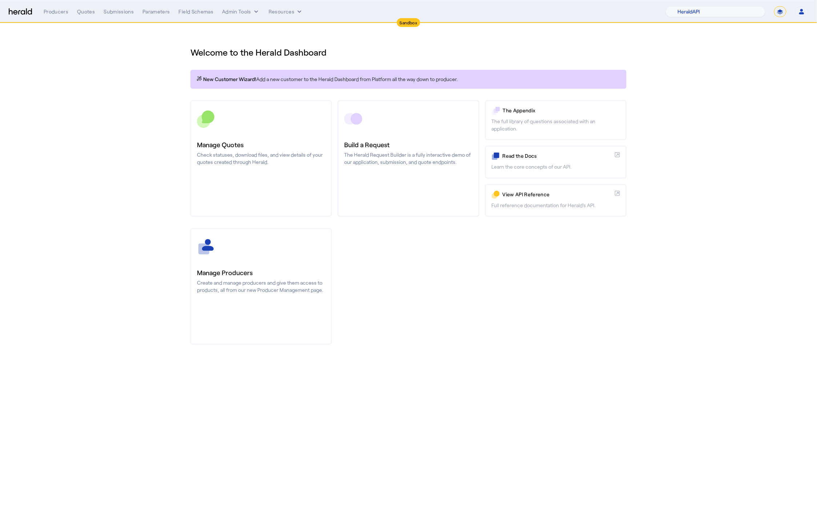
click at [785, 12] on select "**********" at bounding box center [781, 11] width 12 height 11
select select "**********"
click at [775, 6] on select "**********" at bounding box center [781, 11] width 12 height 11
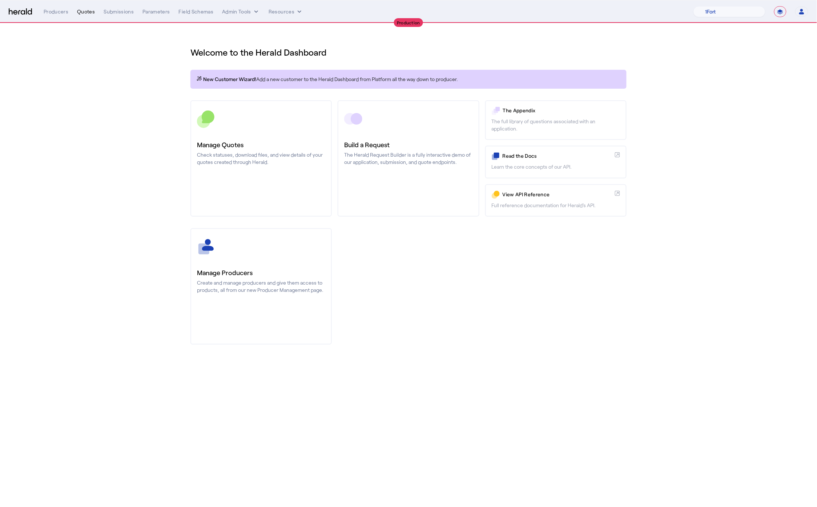
click at [78, 13] on div "Quotes" at bounding box center [86, 11] width 18 height 7
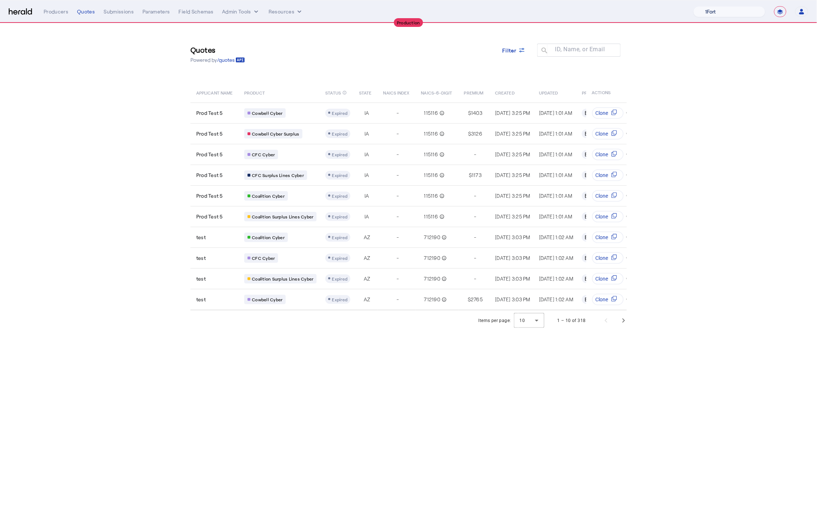
click at [744, 15] on select "1Fort Affinity Risk Billy BindHQ Bunker CRC Campus Coverage Citadel Fifthwall F…" at bounding box center [730, 11] width 72 height 11
select select "pfm_8e7n_1fort"
click at [694, 6] on select "1Fort Affinity Risk Billy BindHQ Bunker CRC Campus Coverage Citadel Fifthwall F…" at bounding box center [730, 11] width 72 height 11
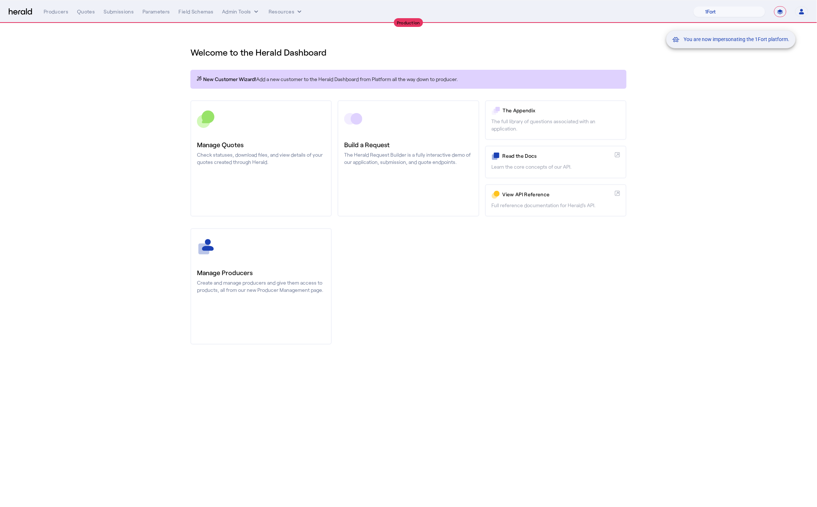
click at [112, 165] on div "You are now impersonating the 1Fort platform." at bounding box center [408, 253] width 817 height 507
click at [84, 13] on div "You are now impersonating the 1Fort platform." at bounding box center [408, 253] width 817 height 507
click at [85, 12] on div "Quotes" at bounding box center [86, 11] width 18 height 7
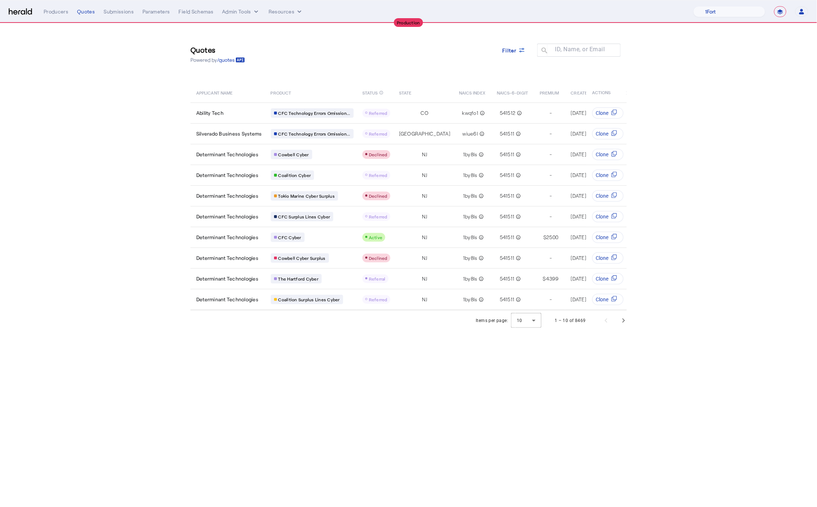
click at [127, 147] on section "Quotes Powered by /quotes Filter ID, Name, or Email search APPLICANT NAME PRODU…" at bounding box center [408, 177] width 817 height 308
click at [624, 323] on span "Next page" at bounding box center [623, 320] width 17 height 17
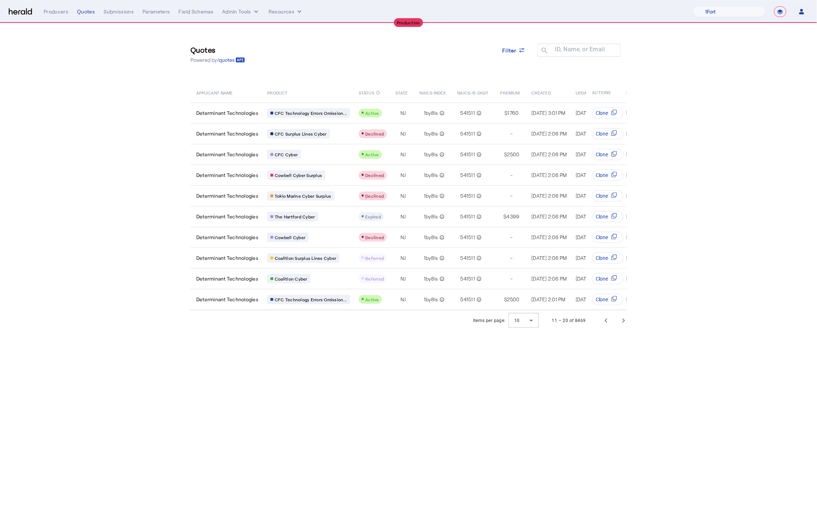
click at [511, 399] on body "**********" at bounding box center [408, 253] width 817 height 507
click at [623, 322] on span "Next page" at bounding box center [623, 320] width 17 height 17
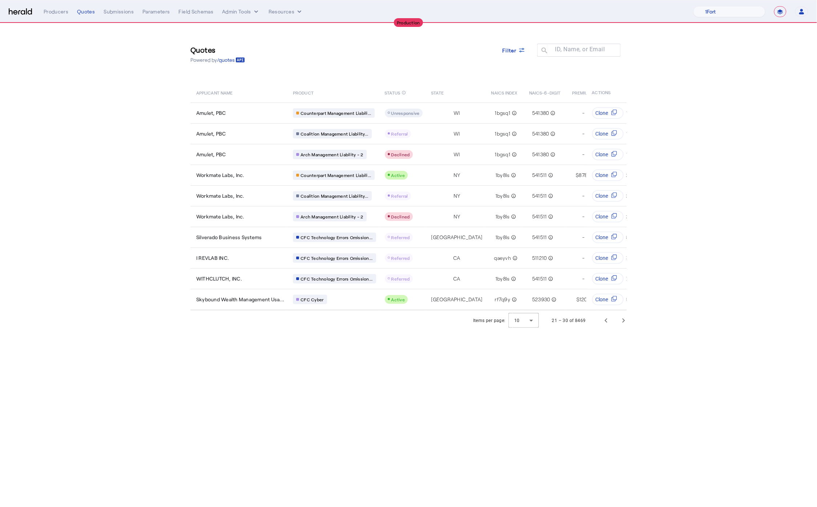
click at [420, 395] on body "**********" at bounding box center [408, 253] width 817 height 507
click at [624, 317] on span "Next page" at bounding box center [623, 320] width 17 height 17
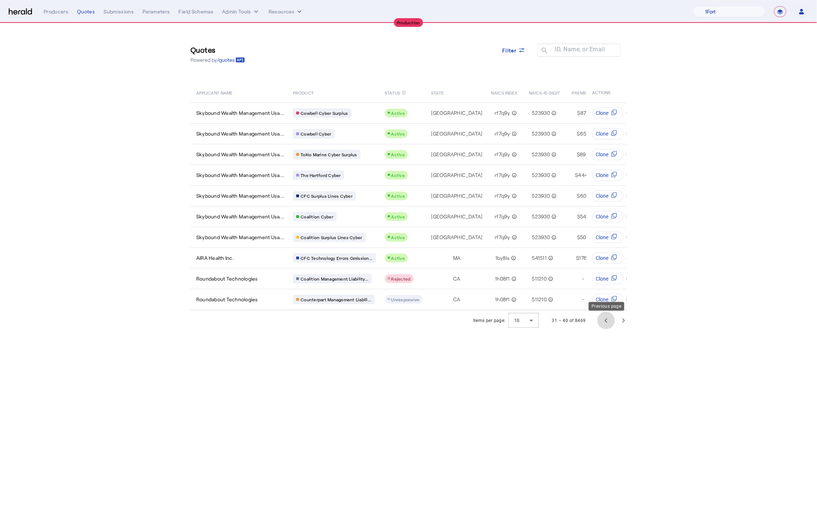
click at [603, 319] on span "Previous page" at bounding box center [606, 320] width 17 height 17
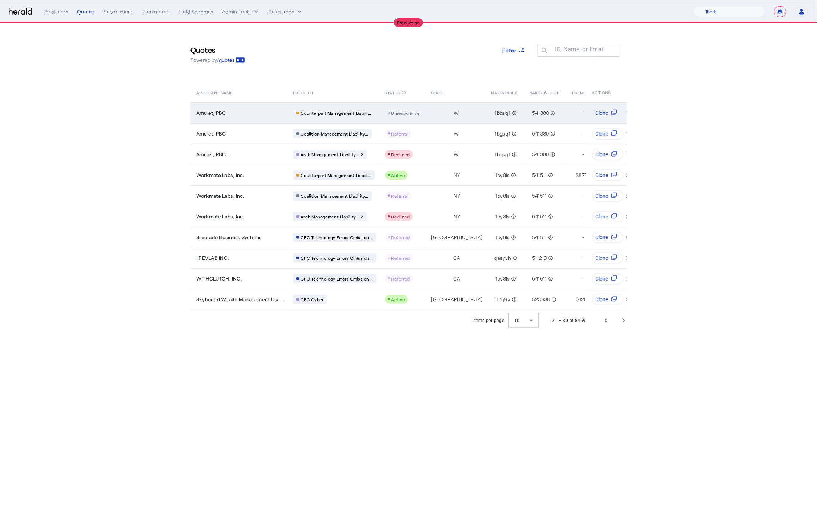
click at [269, 111] on div "Amulet, PBC" at bounding box center [240, 112] width 88 height 7
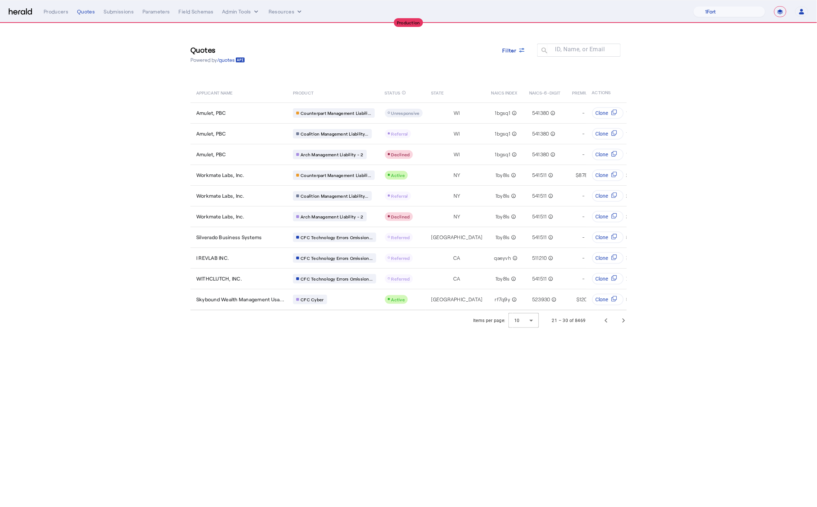
click at [311, 64] on div "Quotes Powered by /quotes Filter ID, Name, or Email search" at bounding box center [409, 54] width 436 height 33
click at [608, 329] on span "Previous page" at bounding box center [606, 320] width 17 height 17
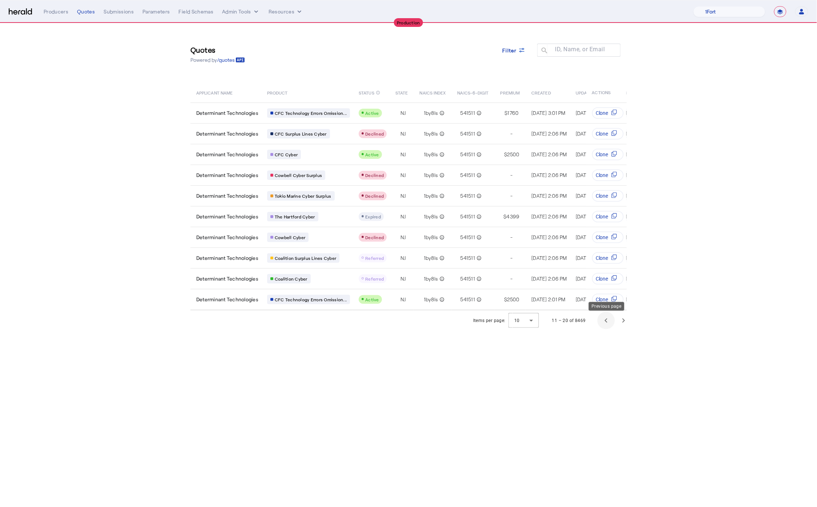
click at [605, 326] on span "Previous page" at bounding box center [606, 320] width 17 height 17
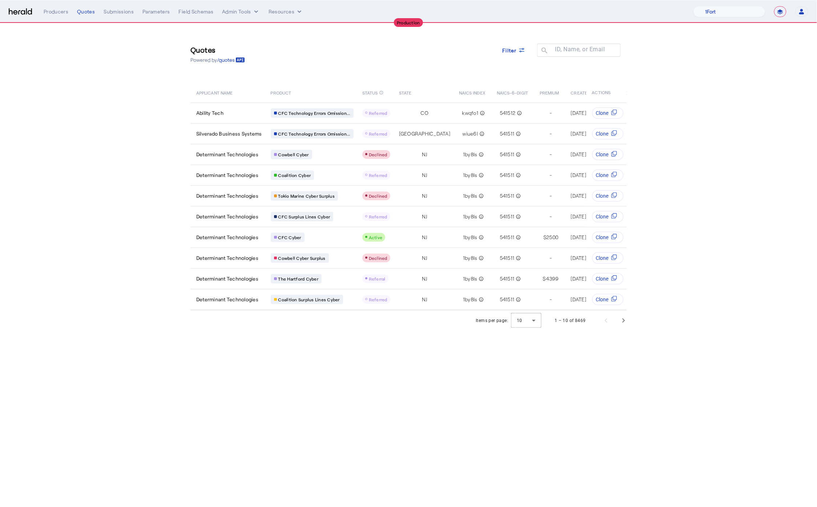
click at [430, 349] on body "**********" at bounding box center [408, 253] width 817 height 507
click at [522, 57] on span at bounding box center [514, 49] width 35 height 17
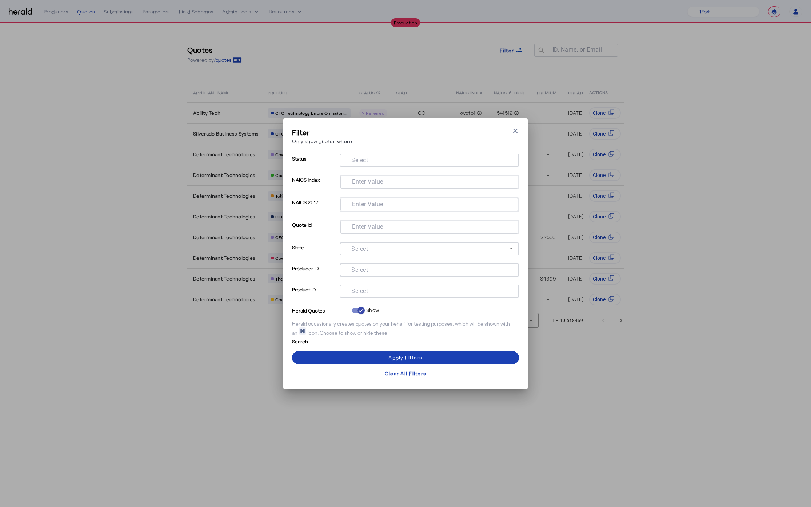
click at [372, 295] on div at bounding box center [429, 291] width 168 height 13
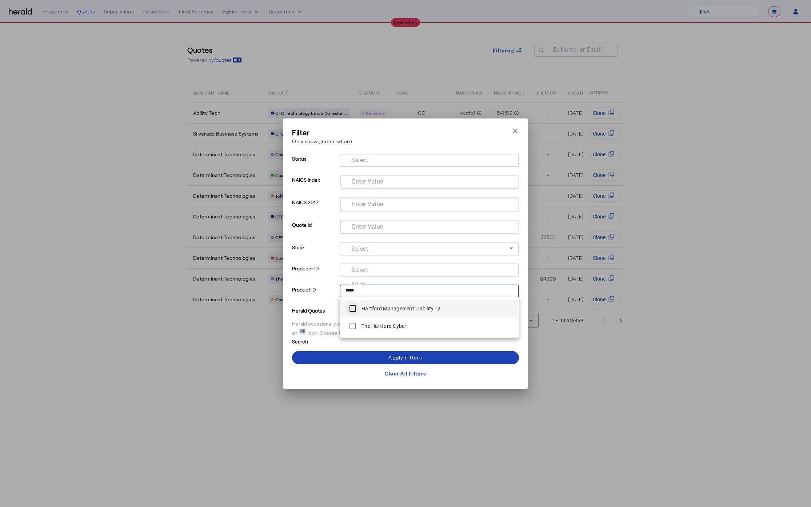
type input "*****"
click at [394, 361] on div "Apply Filters" at bounding box center [405, 358] width 34 height 8
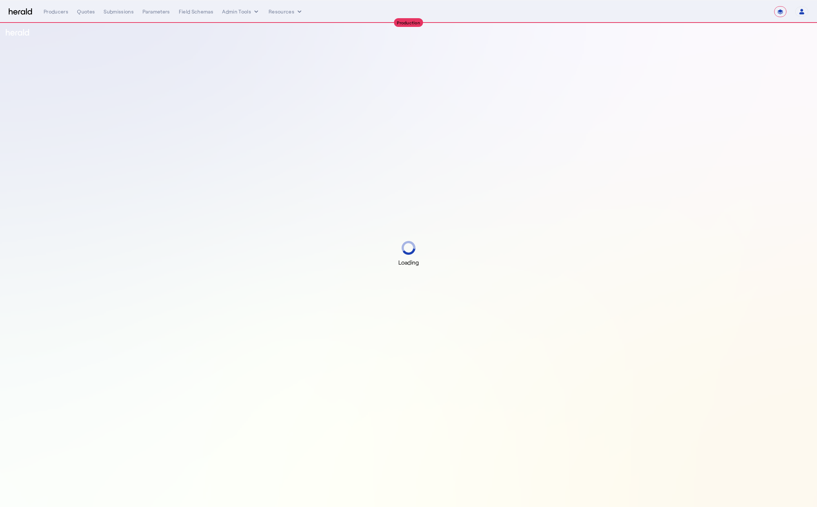
select select "**********"
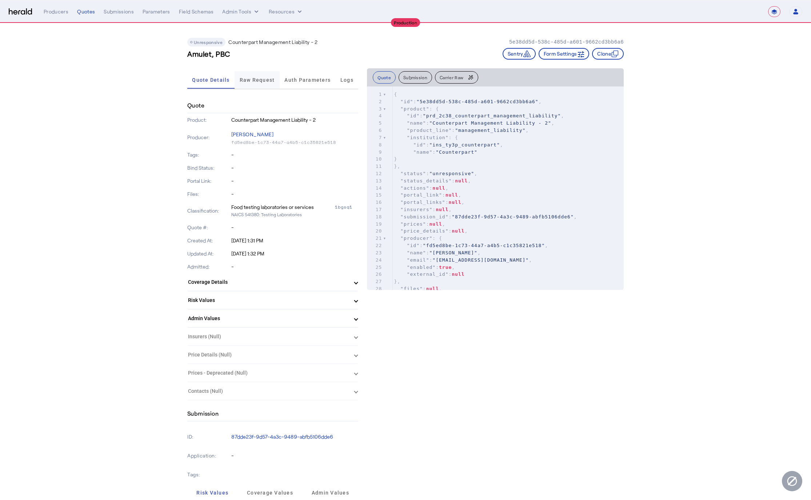
click at [274, 77] on span "Raw Request" at bounding box center [257, 79] width 35 height 5
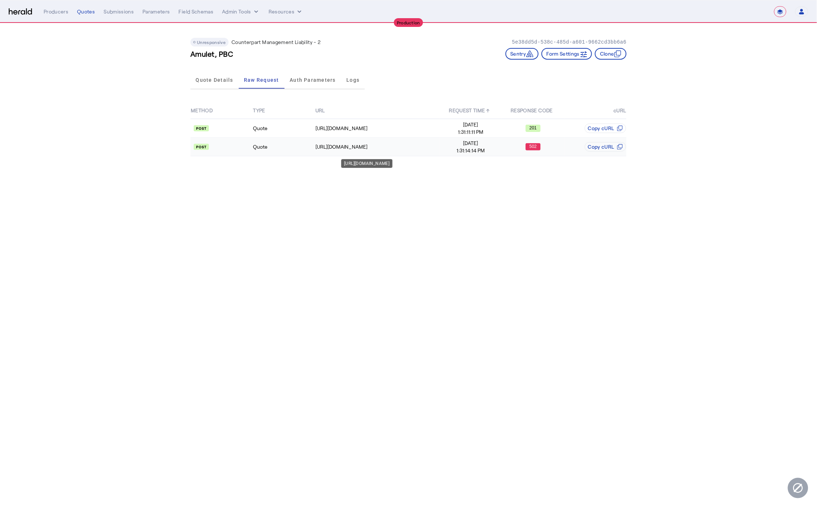
click at [428, 146] on div "[URL][DOMAIN_NAME]" at bounding box center [378, 146] width 124 height 7
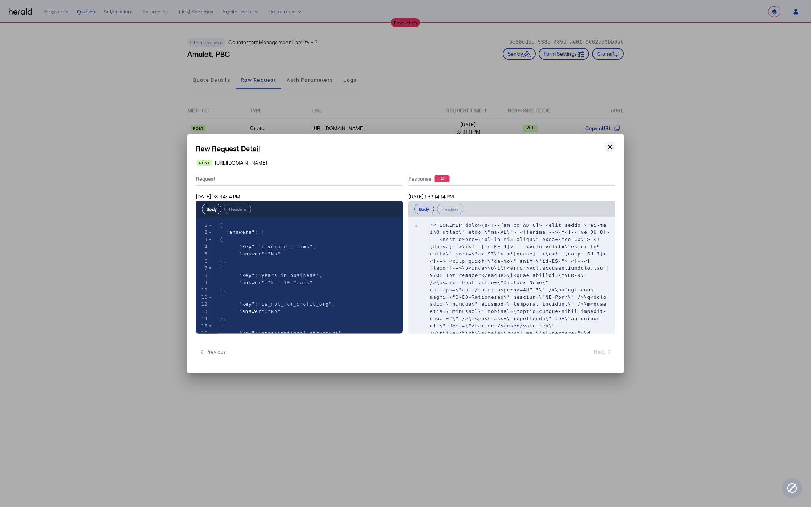
click at [609, 147] on icon "button" at bounding box center [610, 146] width 4 height 4
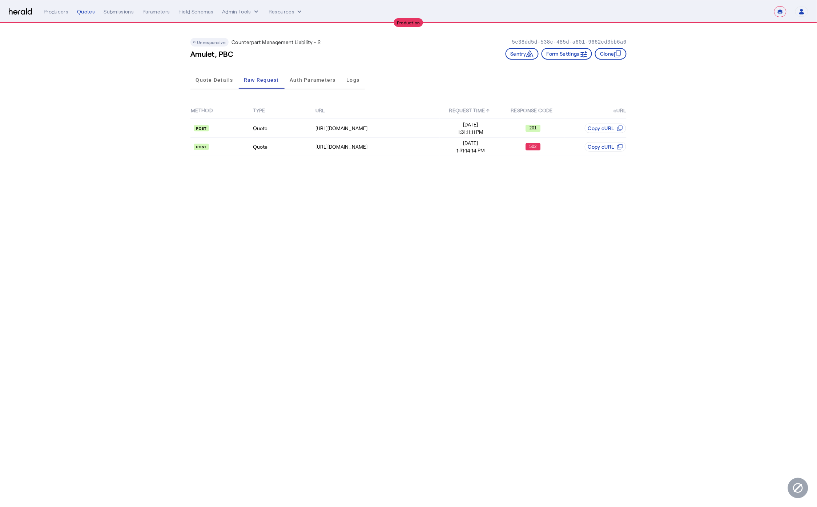
click at [368, 206] on body "**********" at bounding box center [408, 253] width 817 height 507
click at [219, 77] on span "Quote Details" at bounding box center [214, 79] width 37 height 5
